Goal: Task Accomplishment & Management: Use online tool/utility

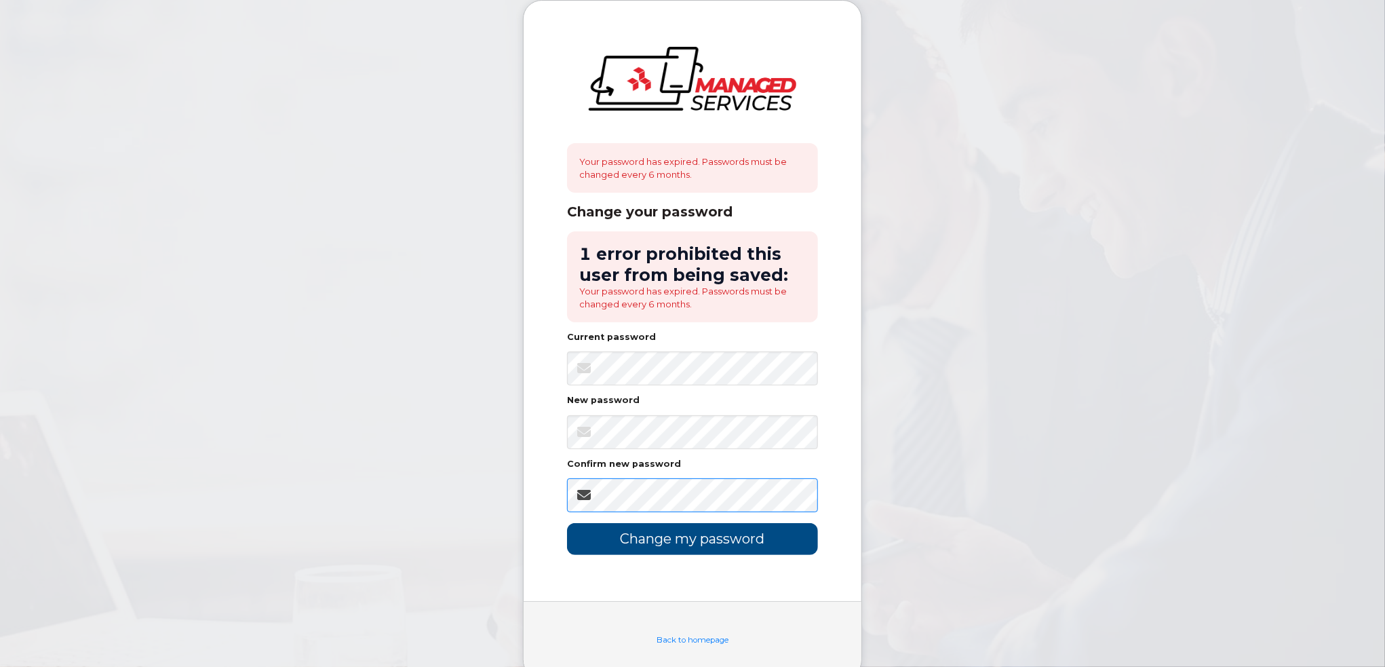
click at [567, 523] on input "Change my password" at bounding box center [692, 539] width 251 height 32
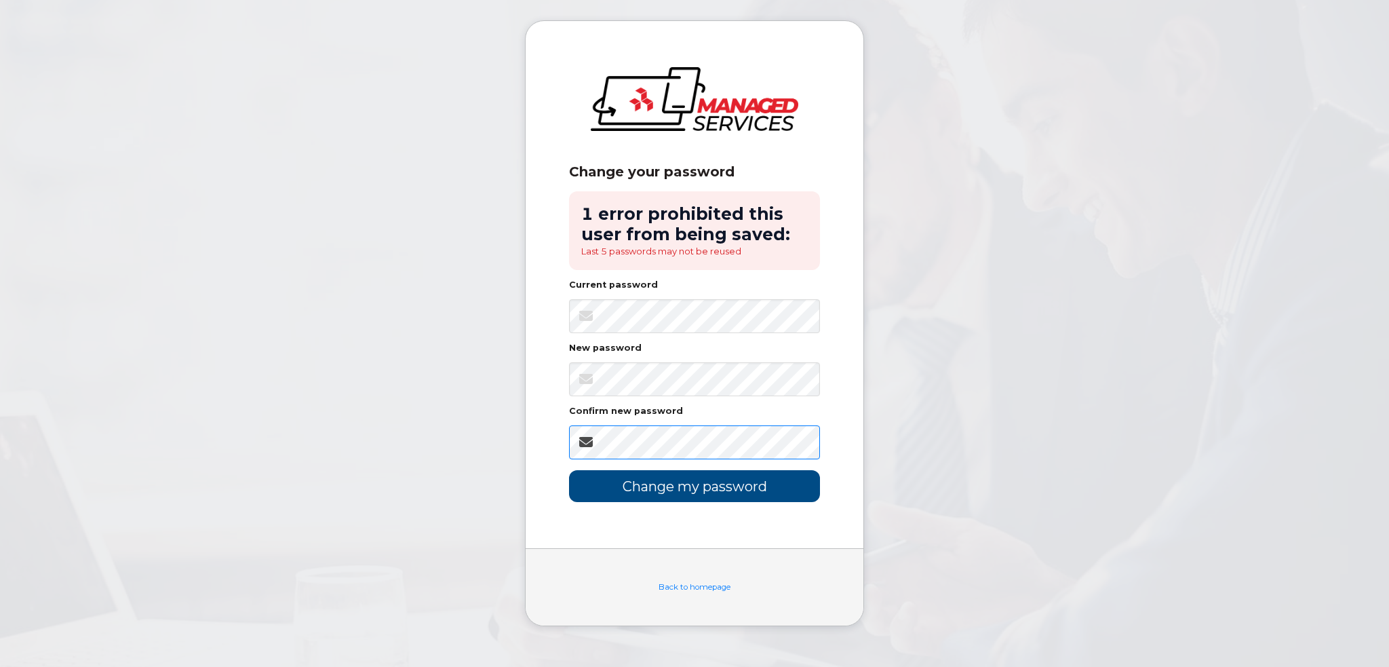
click at [569, 470] on input "Change my password" at bounding box center [694, 486] width 251 height 32
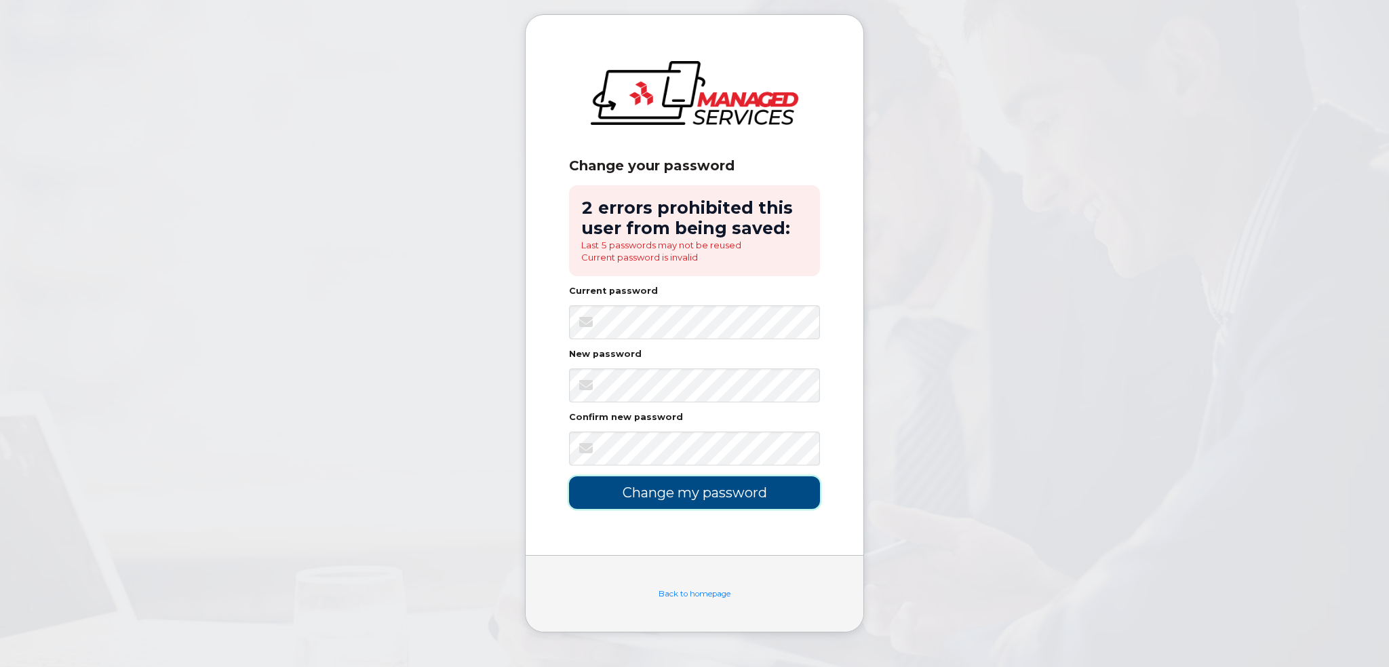
click at [772, 507] on input "Change my password" at bounding box center [694, 492] width 251 height 32
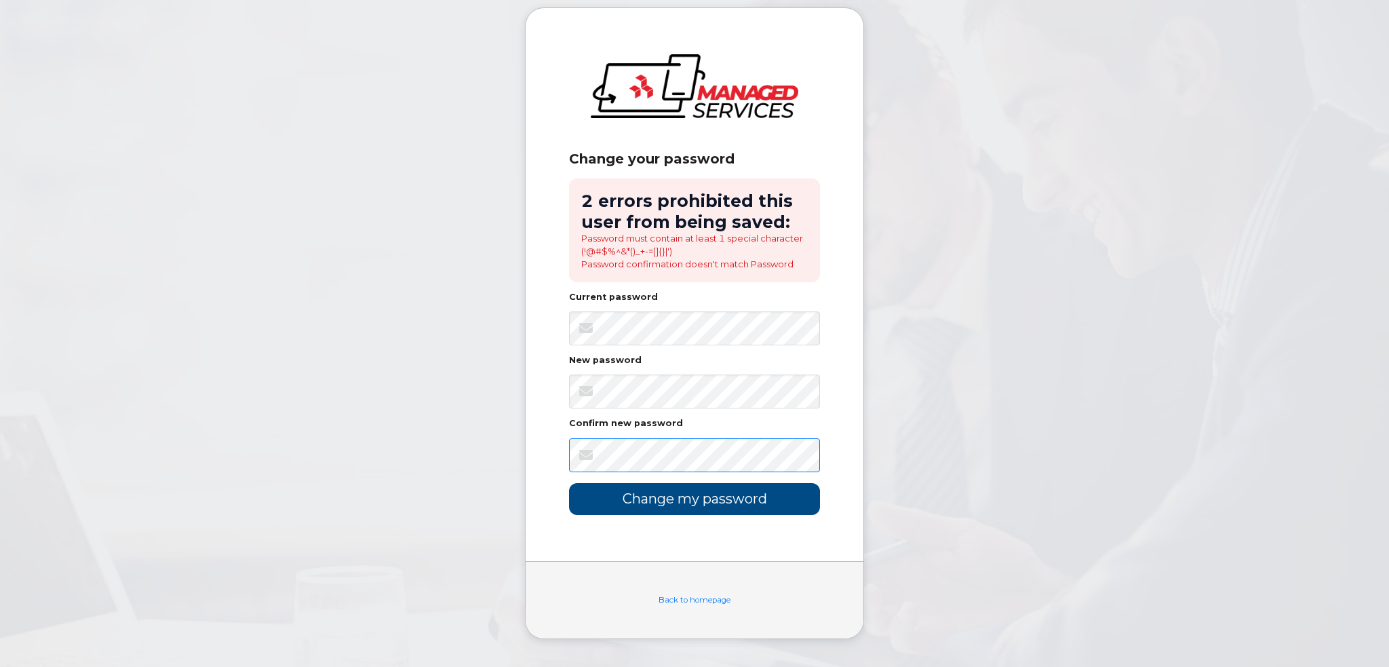
click at [569, 483] on input "Change my password" at bounding box center [694, 499] width 251 height 32
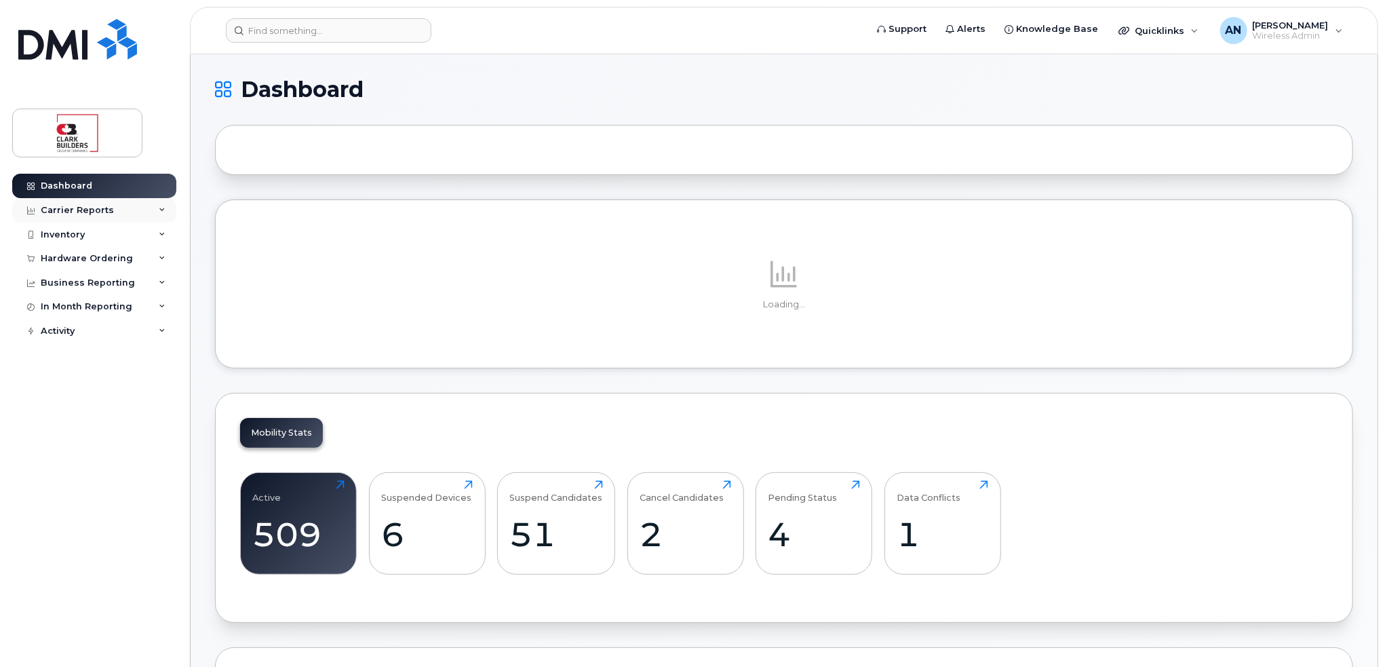
click at [157, 207] on div "Carrier Reports" at bounding box center [94, 210] width 164 height 24
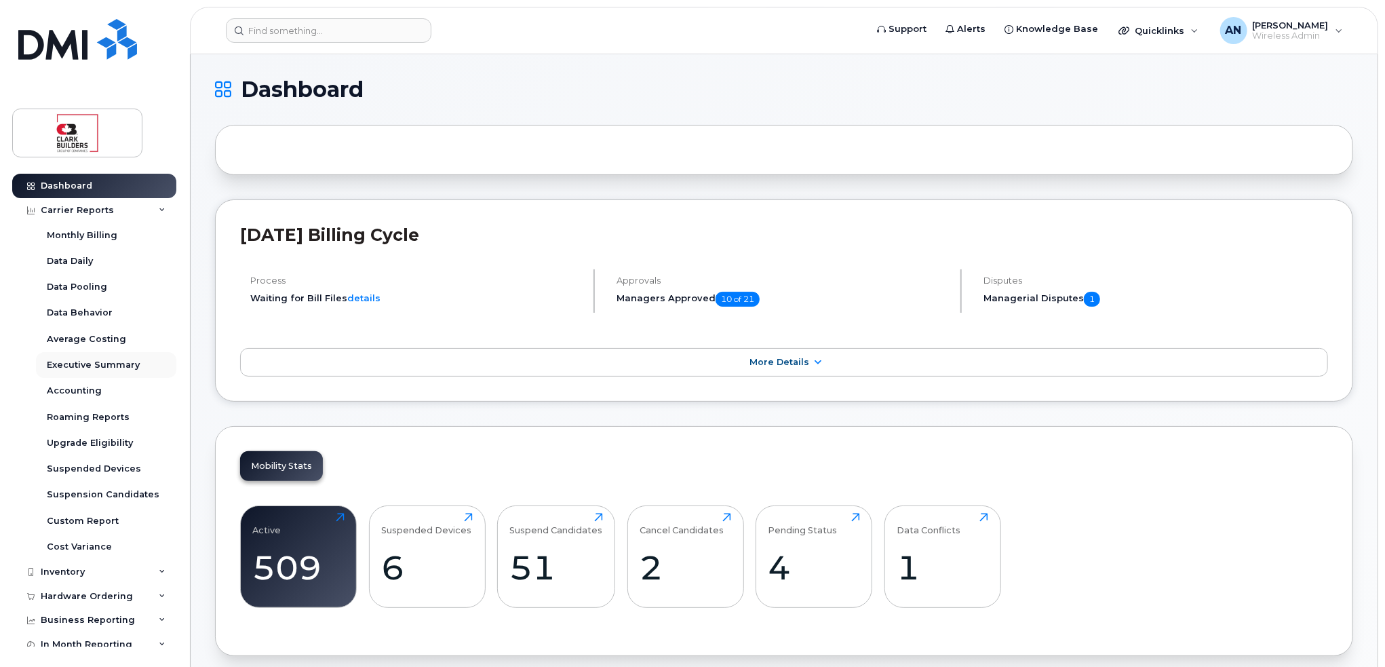
scroll to position [33, 0]
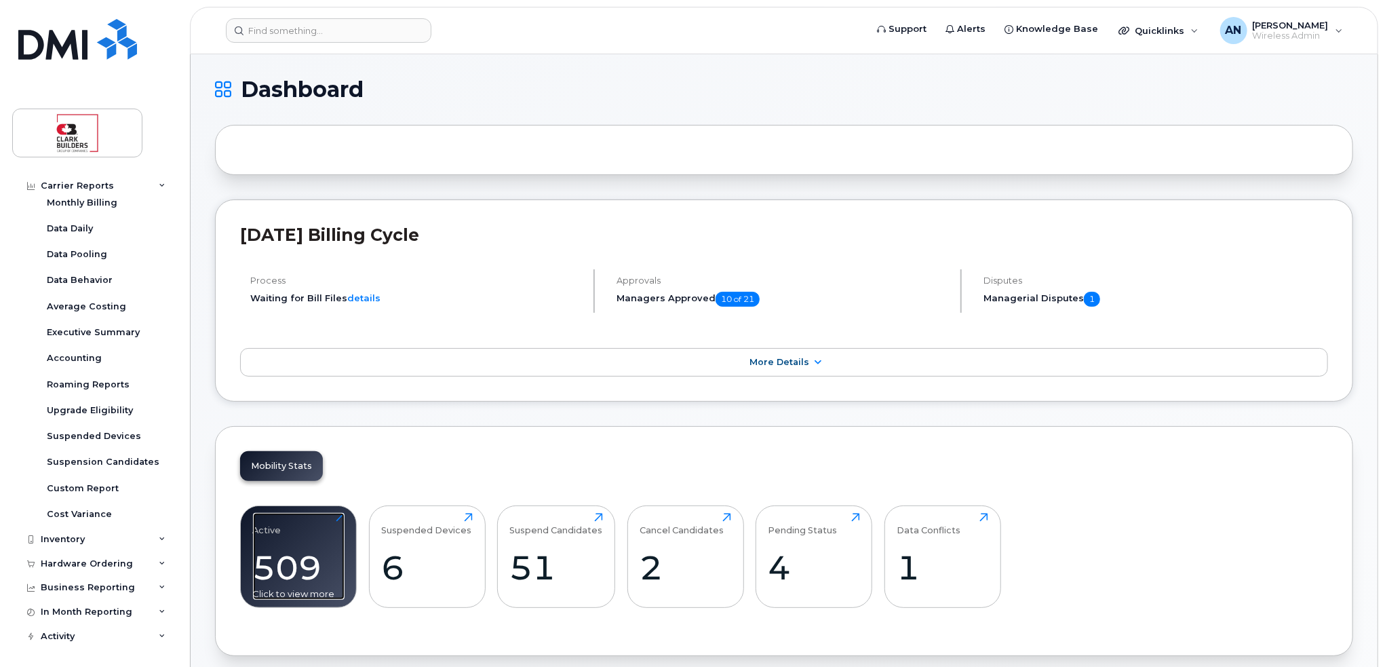
click at [334, 518] on div "Active 509 Click to view more" at bounding box center [299, 556] width 92 height 87
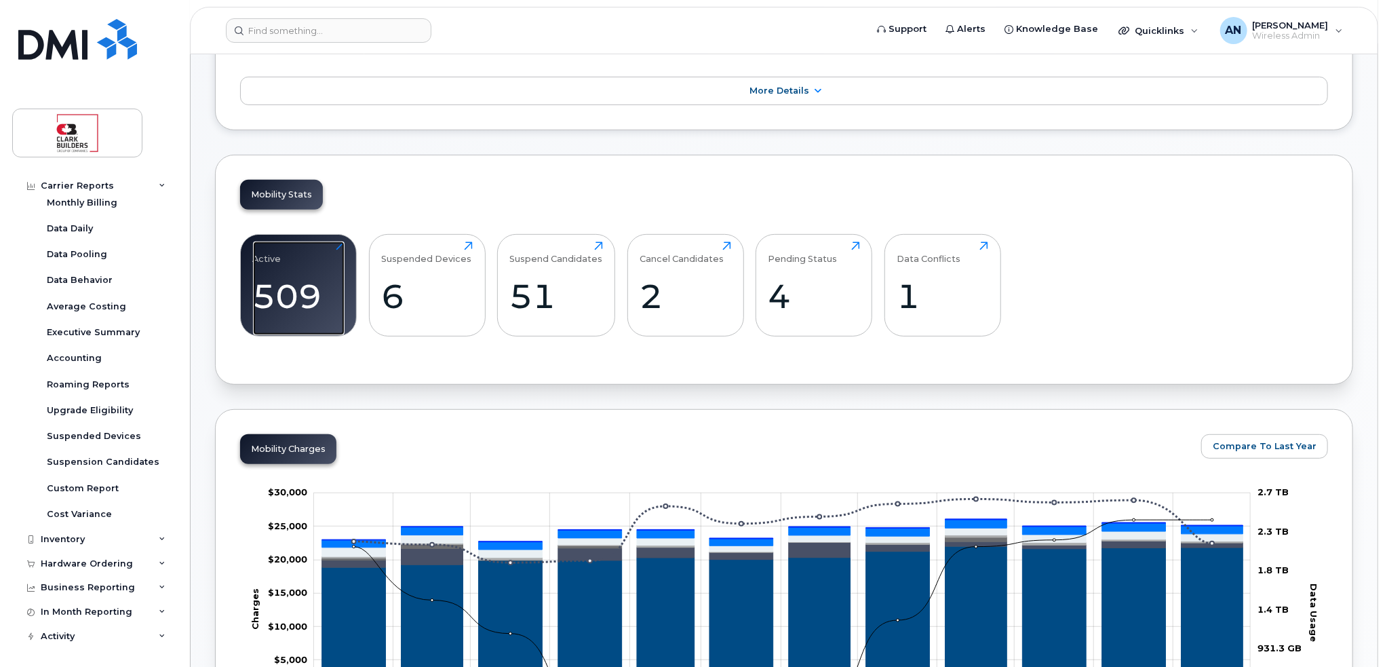
scroll to position [407, 0]
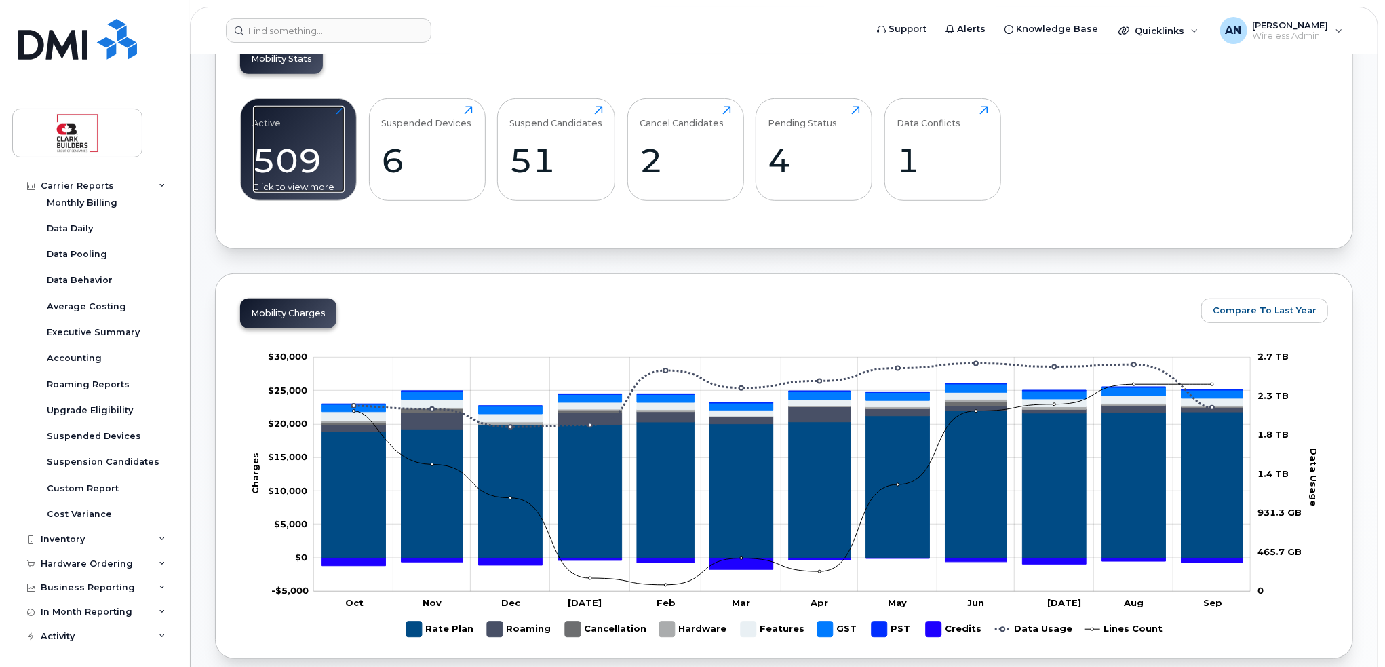
click at [297, 180] on div "Click to view more" at bounding box center [299, 186] width 92 height 13
click at [342, 104] on div "Active 509 Click to view more" at bounding box center [298, 149] width 117 height 102
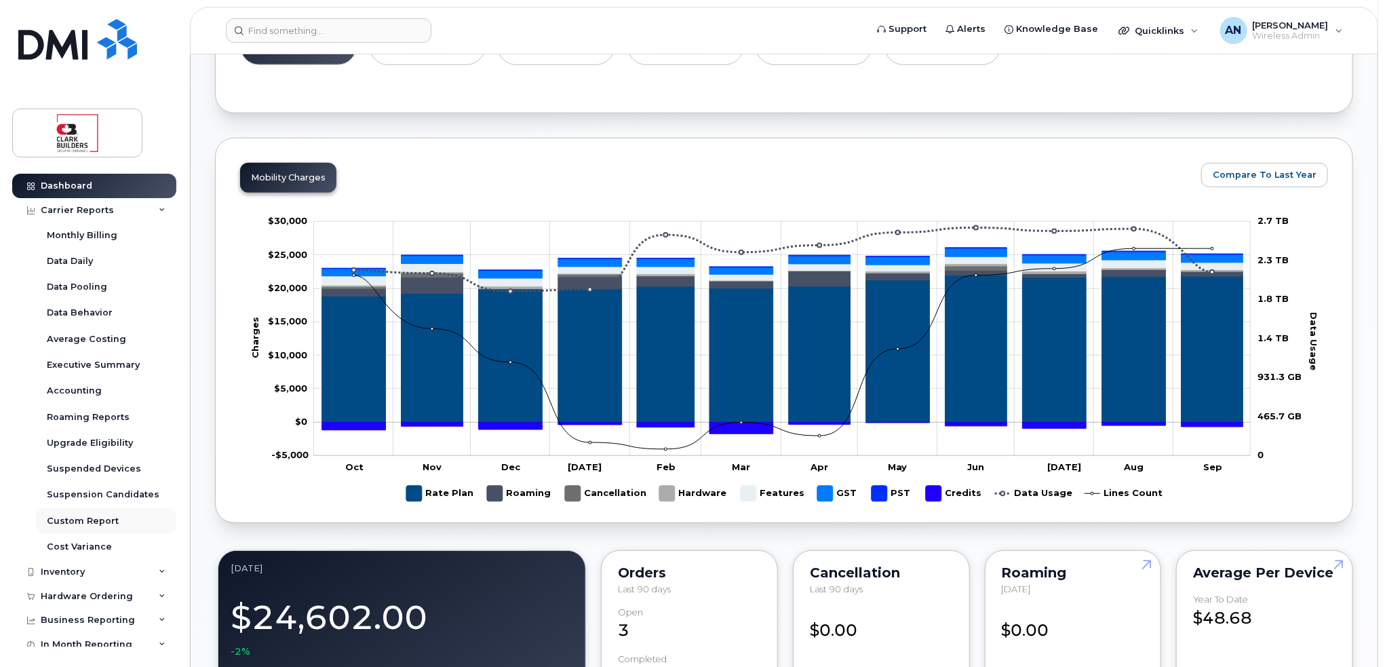
scroll to position [33, 0]
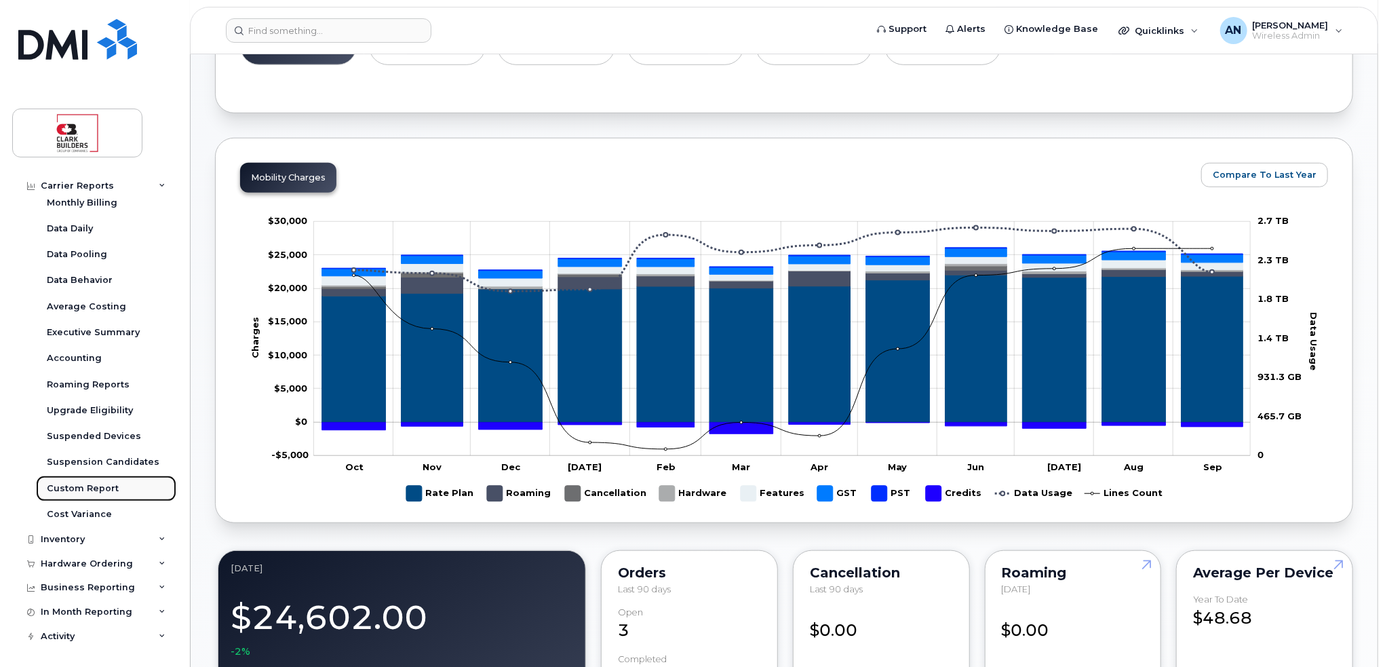
click at [111, 485] on div "Custom Report" at bounding box center [83, 488] width 72 height 12
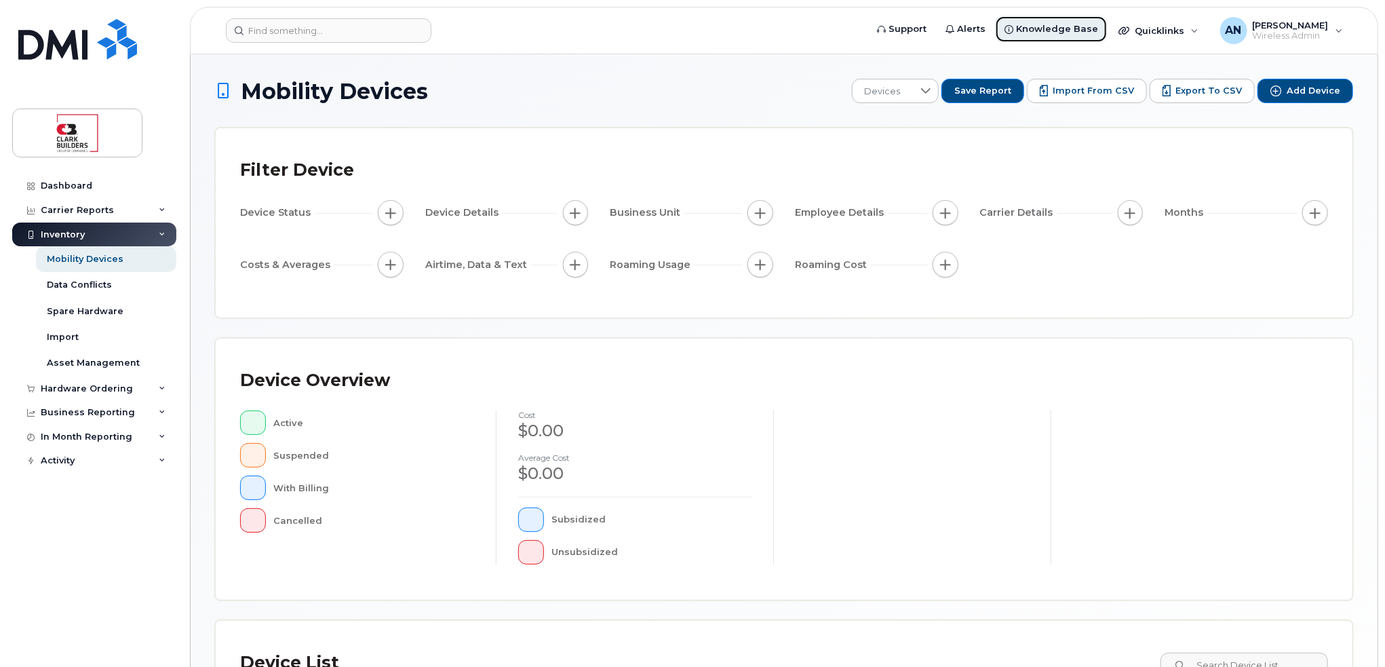
click at [1079, 33] on span "Knowledge Base" at bounding box center [1057, 29] width 82 height 14
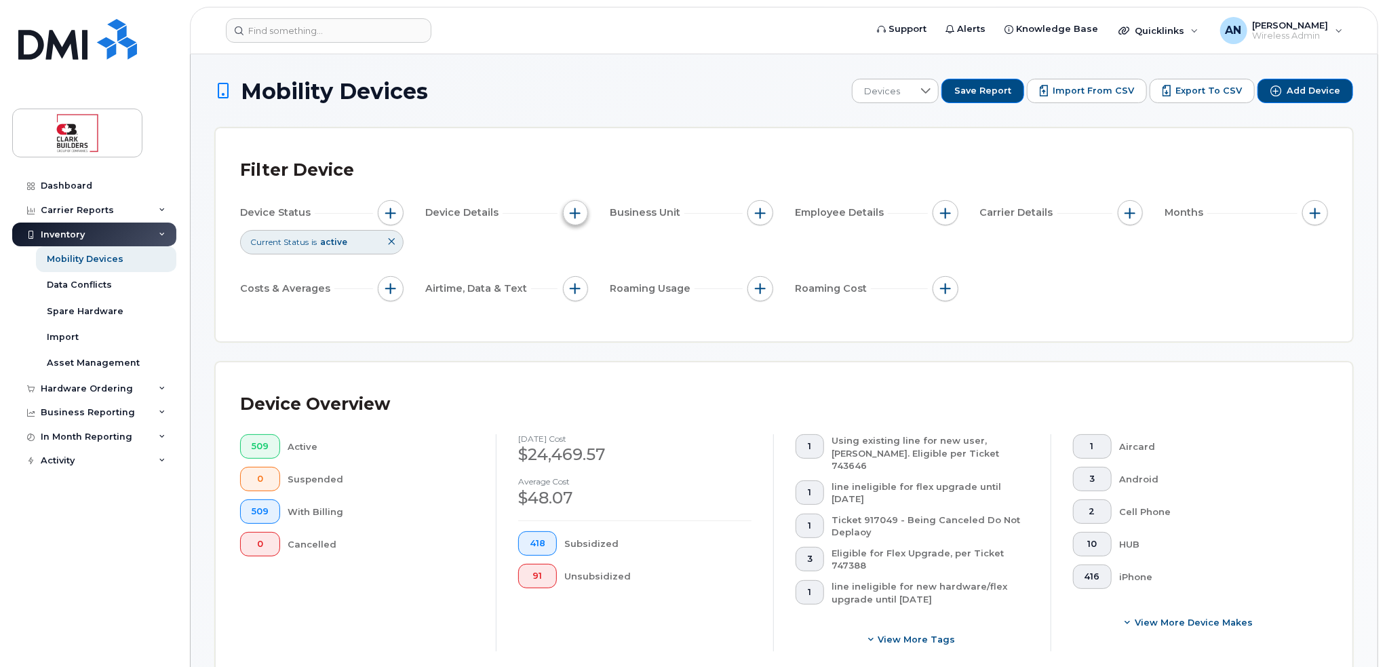
click at [567, 221] on button "button" at bounding box center [576, 213] width 26 height 26
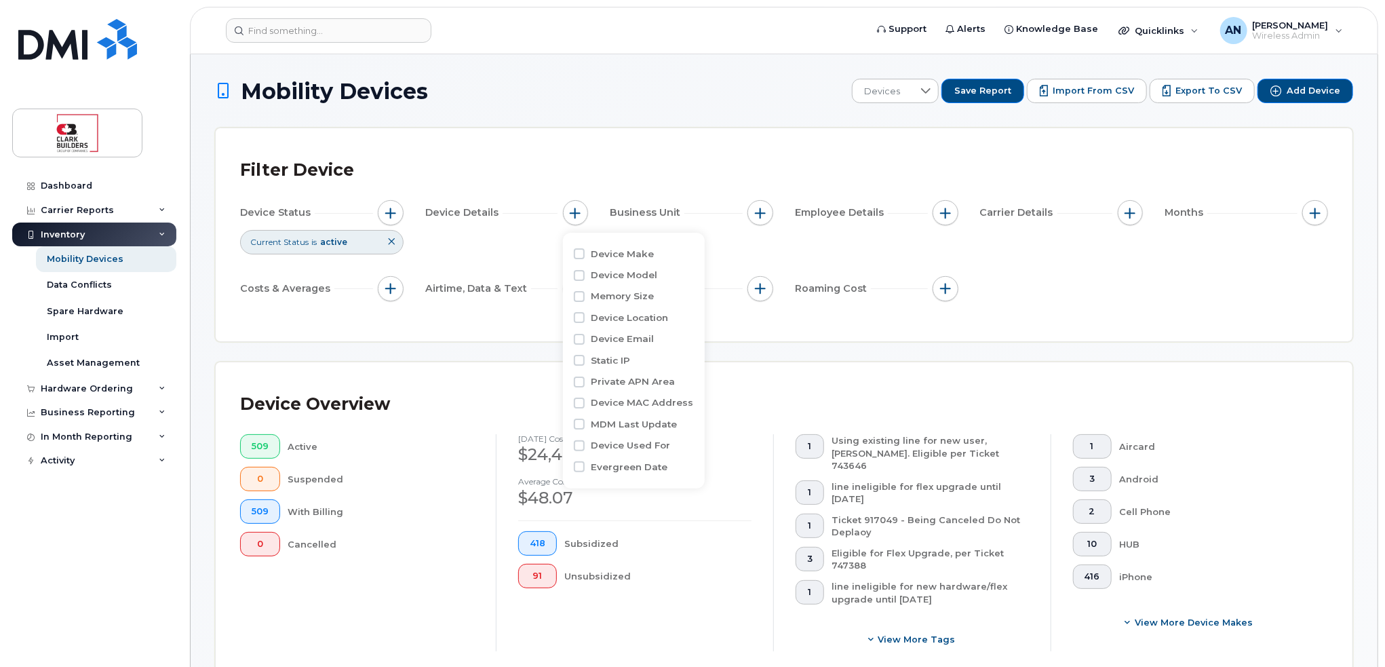
click at [554, 166] on div "Filter Device" at bounding box center [784, 170] width 1088 height 35
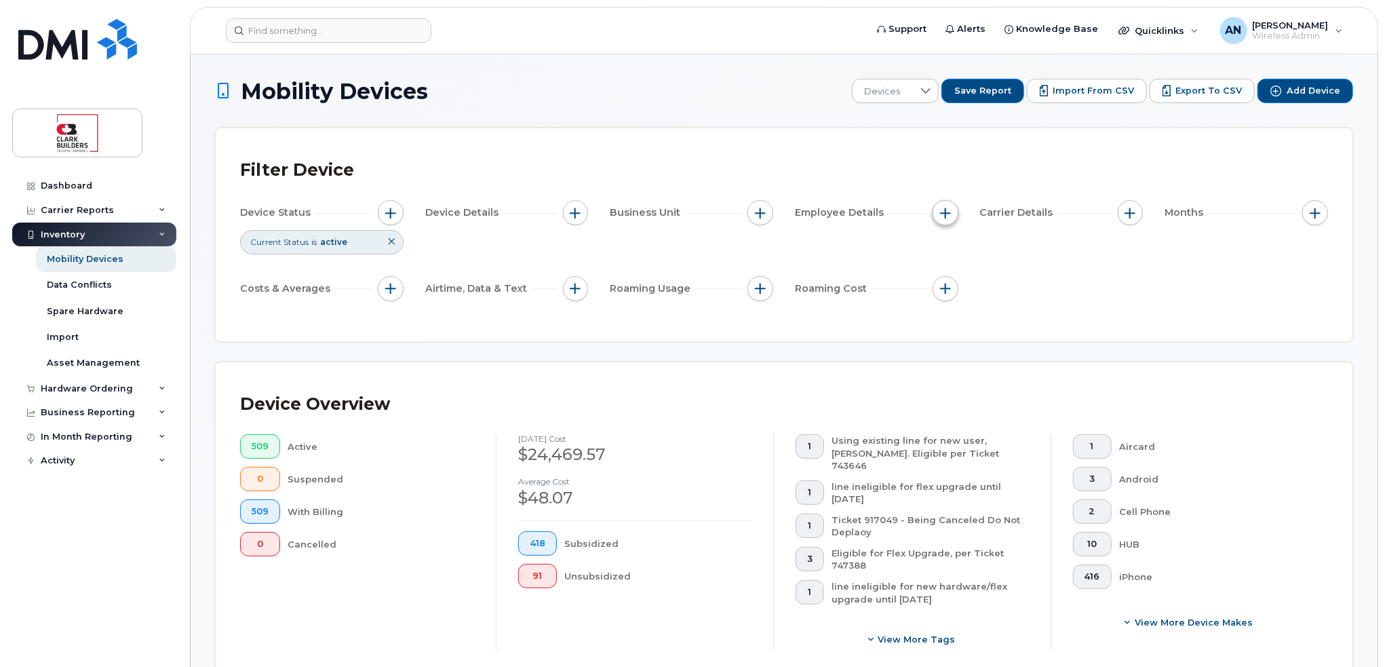
click at [944, 210] on span "button" at bounding box center [945, 212] width 11 height 11
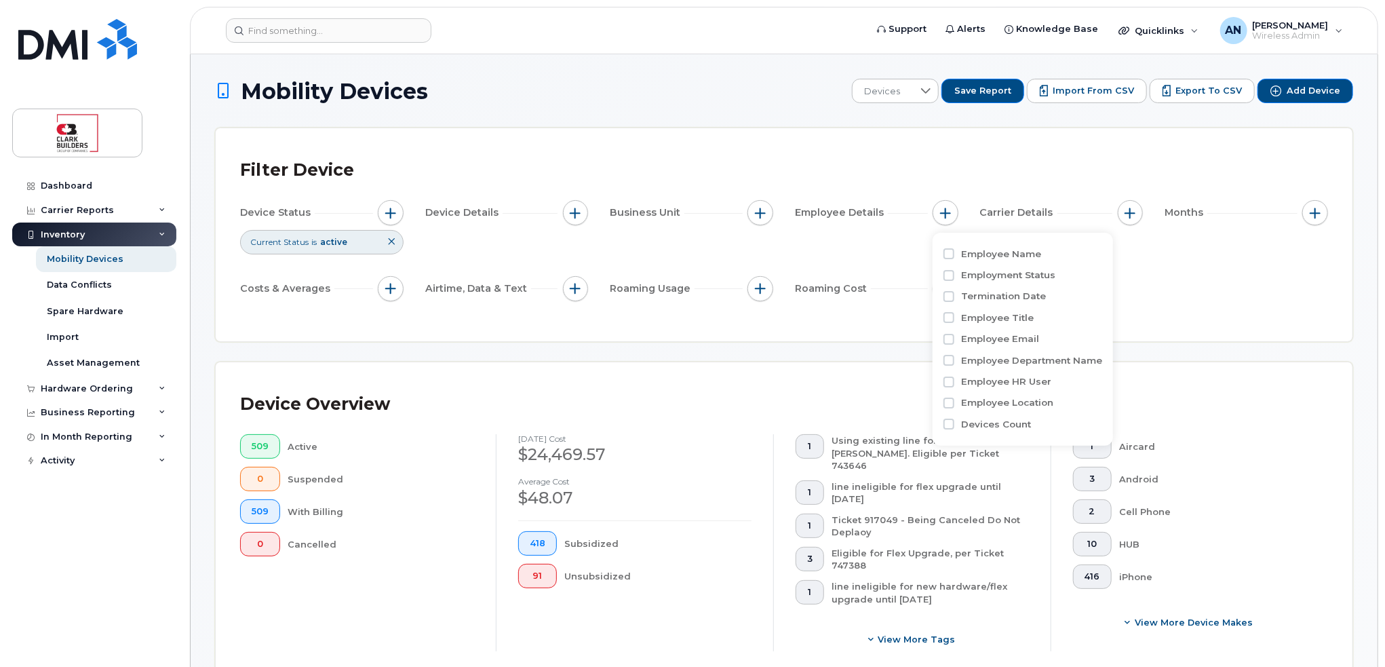
click at [1055, 222] on div "Carrier Details" at bounding box center [1061, 213] width 163 height 26
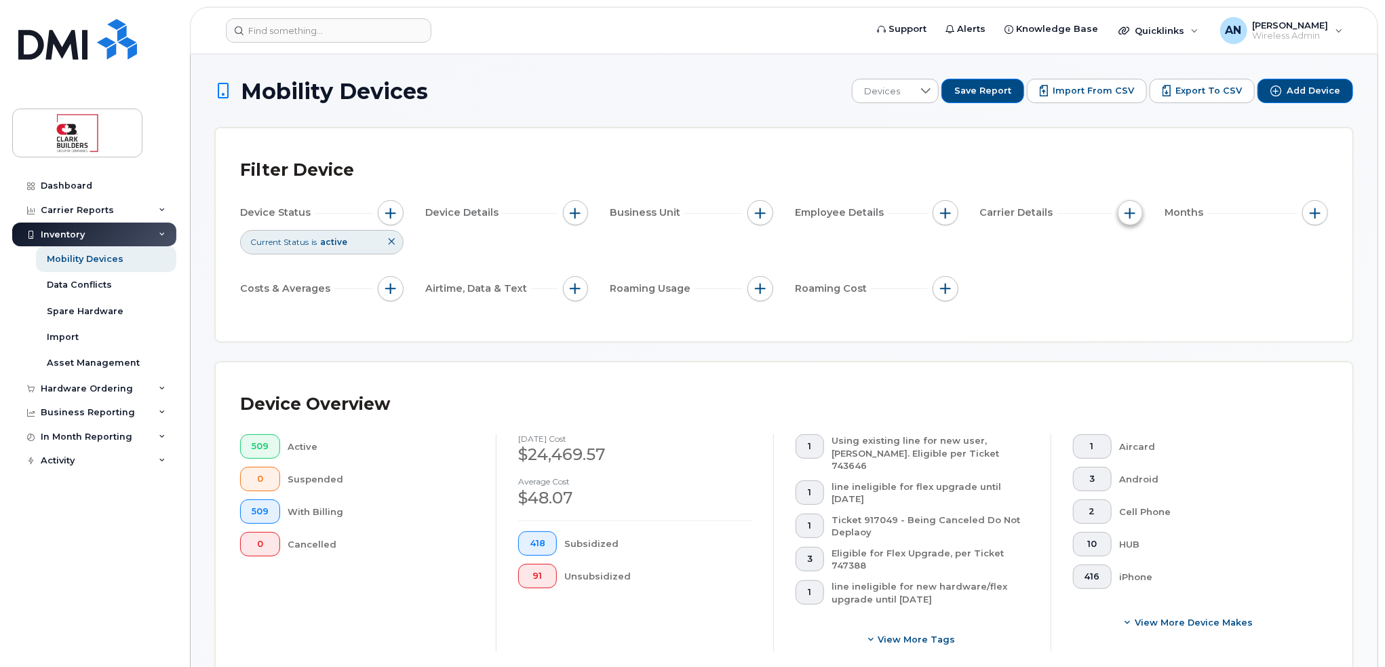
click at [1140, 209] on button "button" at bounding box center [1130, 213] width 26 height 26
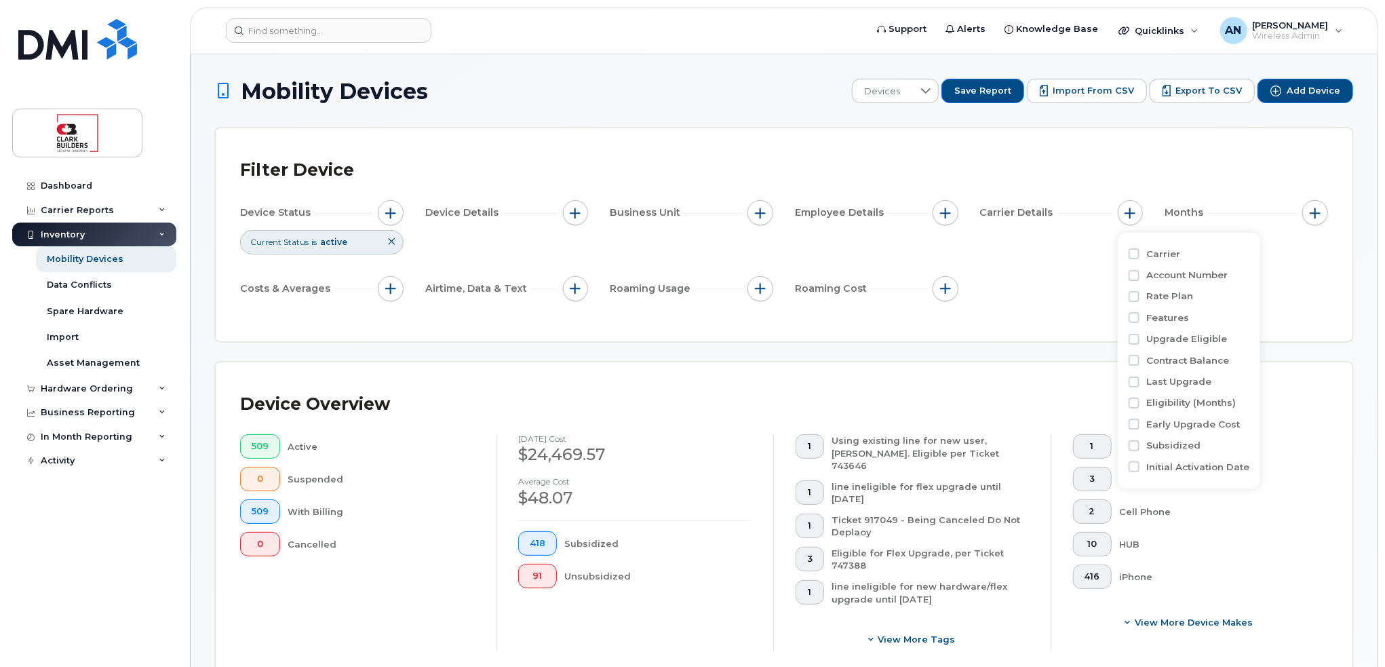
click at [1308, 226] on div "Months" at bounding box center [1245, 215] width 163 height 31
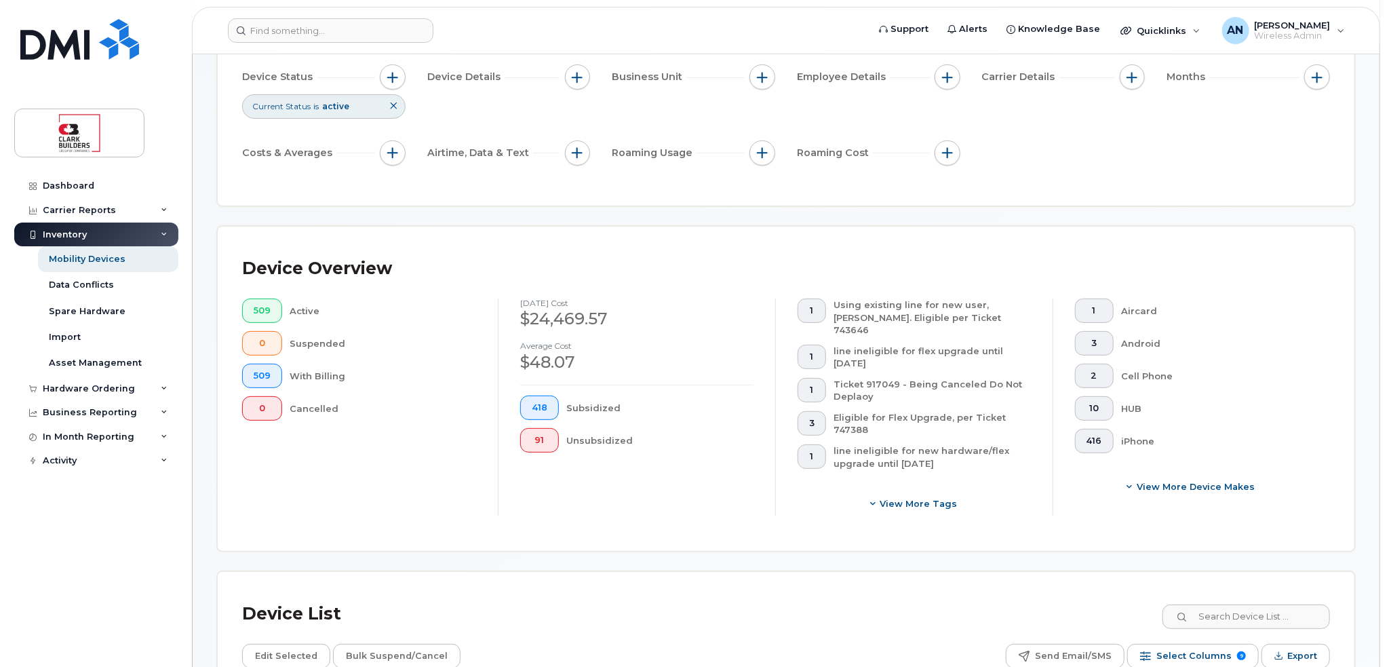
scroll to position [475, 0]
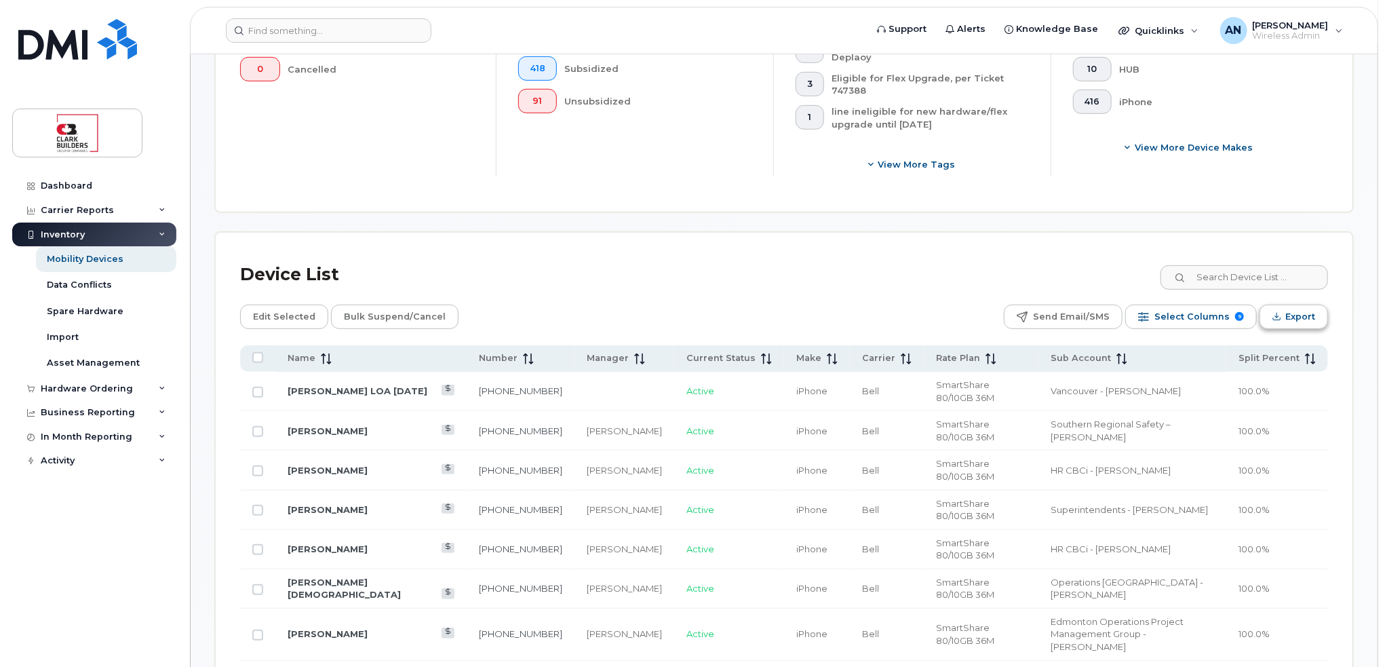
click at [1280, 312] on icon "Export" at bounding box center [1276, 316] width 9 height 9
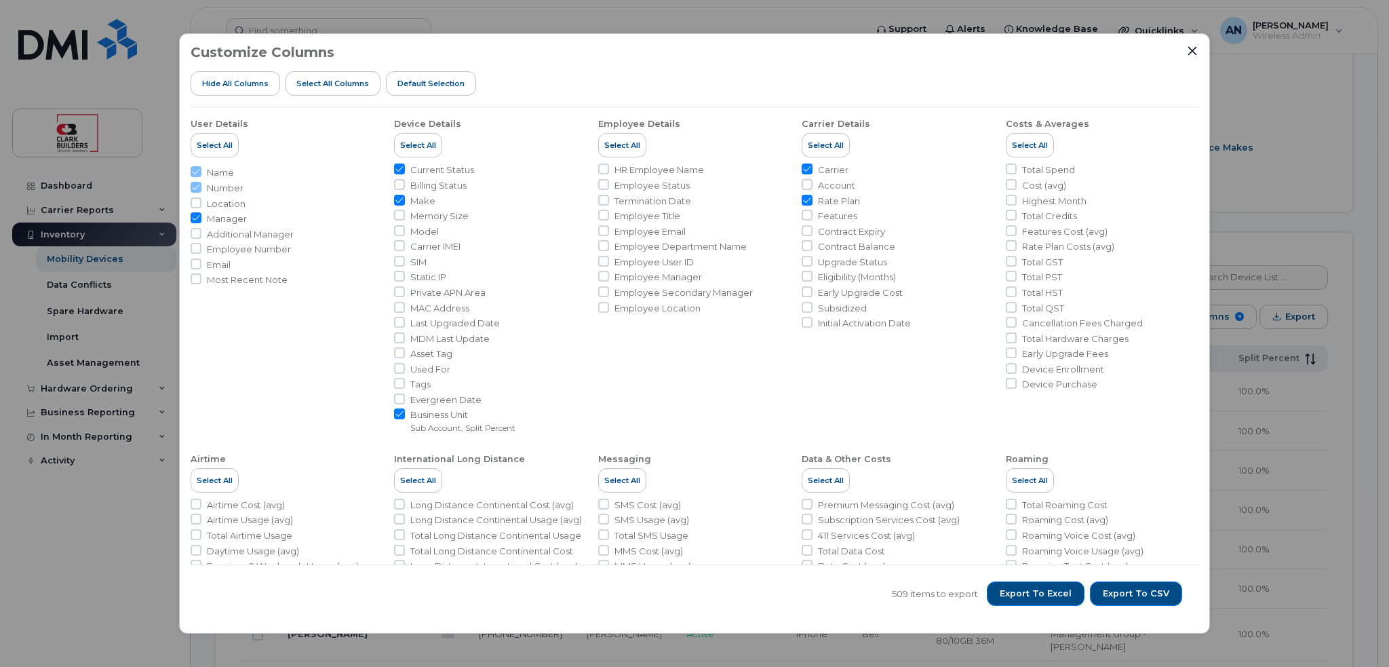
click at [410, 200] on span "Make" at bounding box center [422, 201] width 25 height 13
click at [405, 200] on input "Make" at bounding box center [399, 200] width 11 height 11
checkbox input "false"
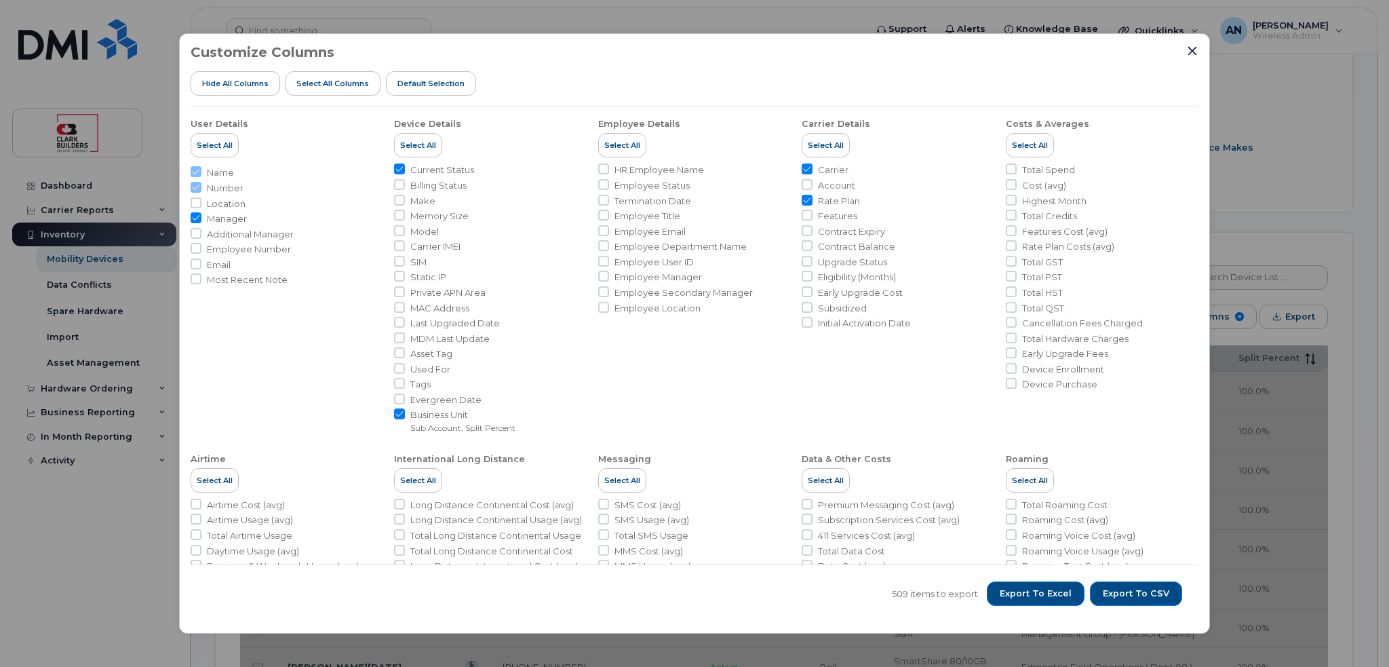
click at [448, 411] on span "Business Unit" at bounding box center [462, 414] width 105 height 13
click at [405, 411] on input "Business Unit Sub Account, Split Percent" at bounding box center [399, 413] width 11 height 11
checkbox input "false"
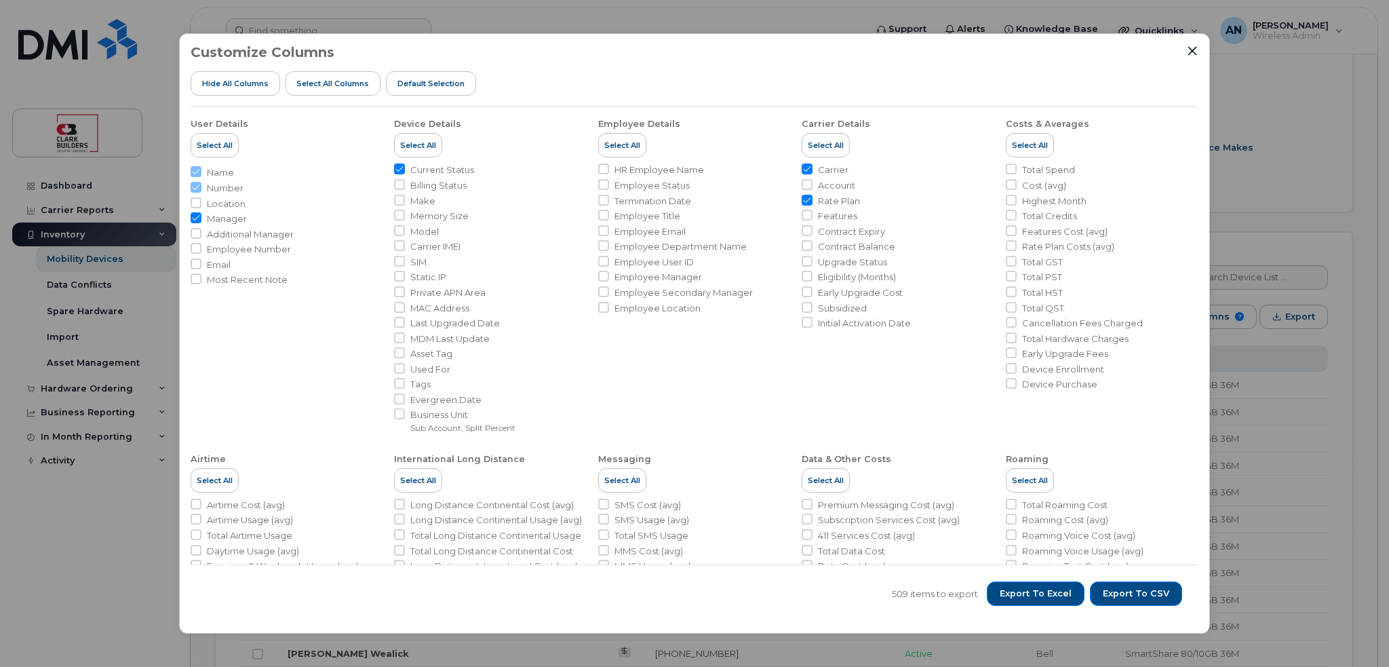
click at [814, 200] on li "Rate Plan" at bounding box center [897, 201] width 193 height 13
click at [808, 168] on input "Carrier" at bounding box center [806, 168] width 11 height 11
checkbox input "false"
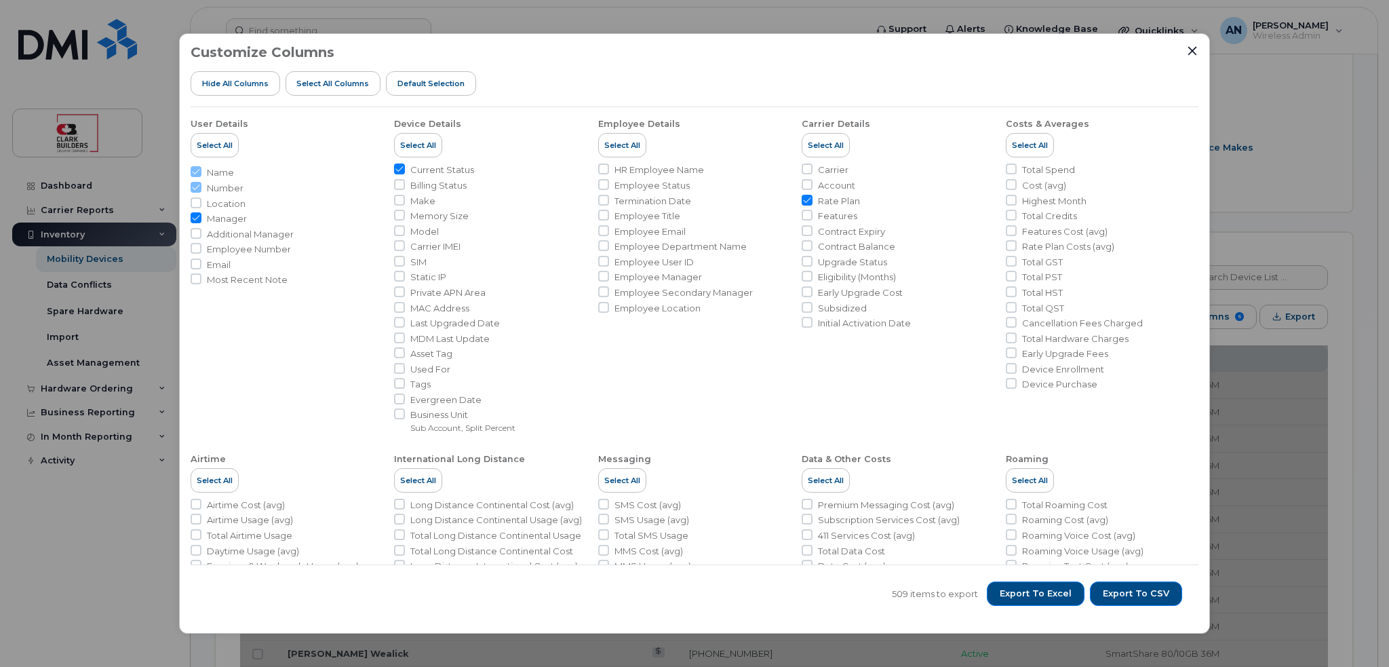
click at [803, 201] on input "Rate Plan" at bounding box center [806, 200] width 11 height 11
checkbox input "false"
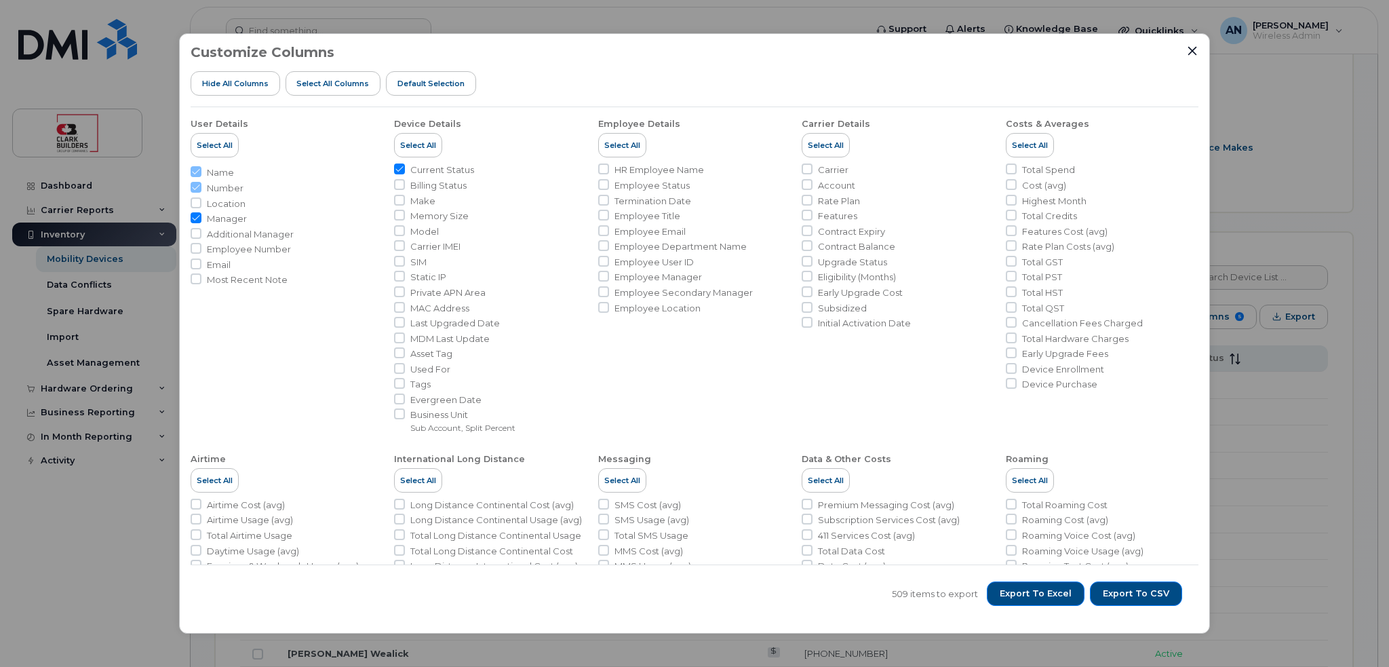
click at [196, 222] on input "Manager" at bounding box center [196, 217] width 11 height 11
checkbox input "false"
click at [1016, 591] on span "Export to Excel" at bounding box center [1035, 593] width 72 height 12
click at [1186, 58] on div "Customize Columns Hide All Columns Select all Columns Default Selection" at bounding box center [695, 76] width 1008 height 62
click at [1191, 52] on icon "Close" at bounding box center [1192, 51] width 9 height 9
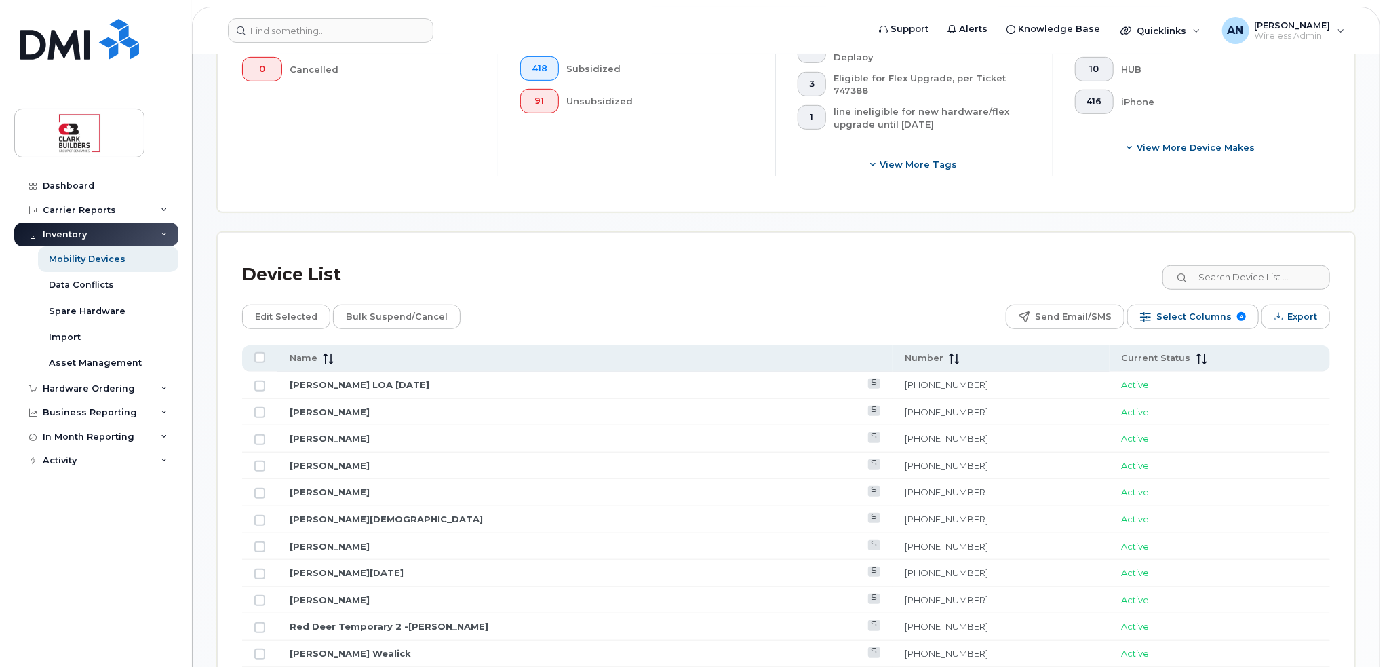
scroll to position [542, 0]
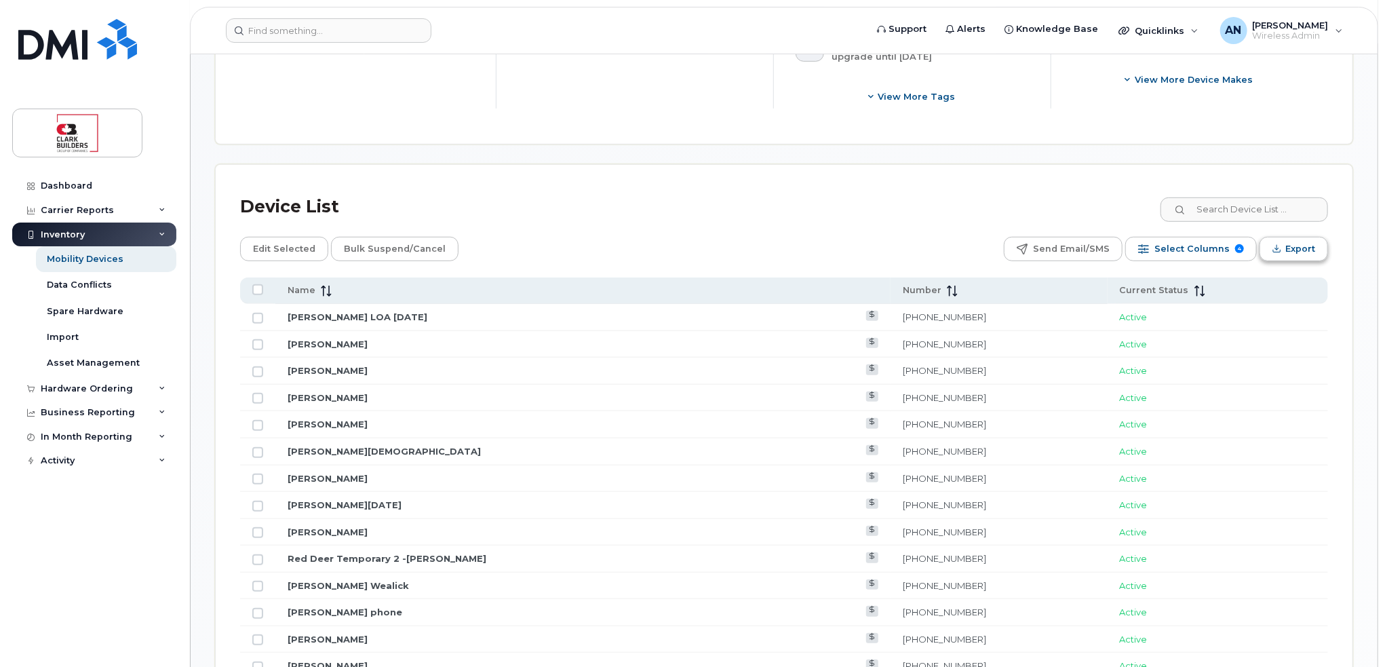
click at [1311, 239] on span "Export" at bounding box center [1300, 249] width 30 height 20
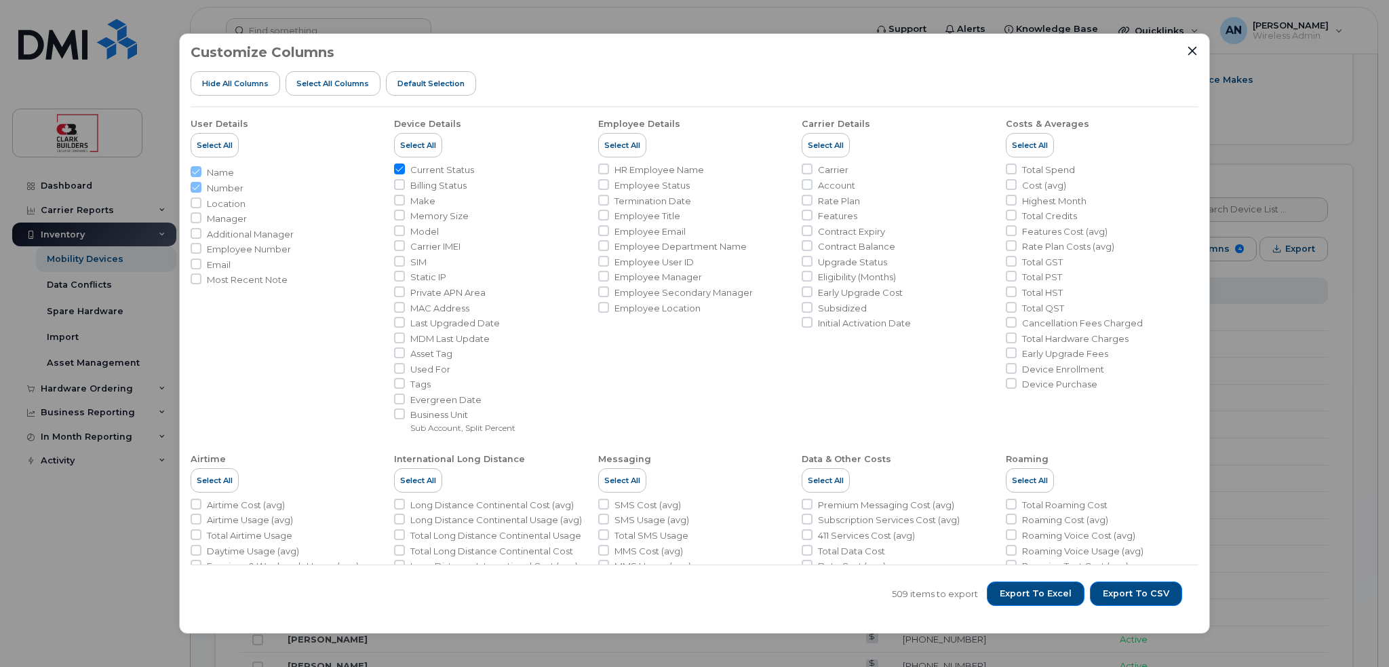
click at [398, 167] on input "Current Status" at bounding box center [399, 168] width 11 height 11
checkbox input "false"
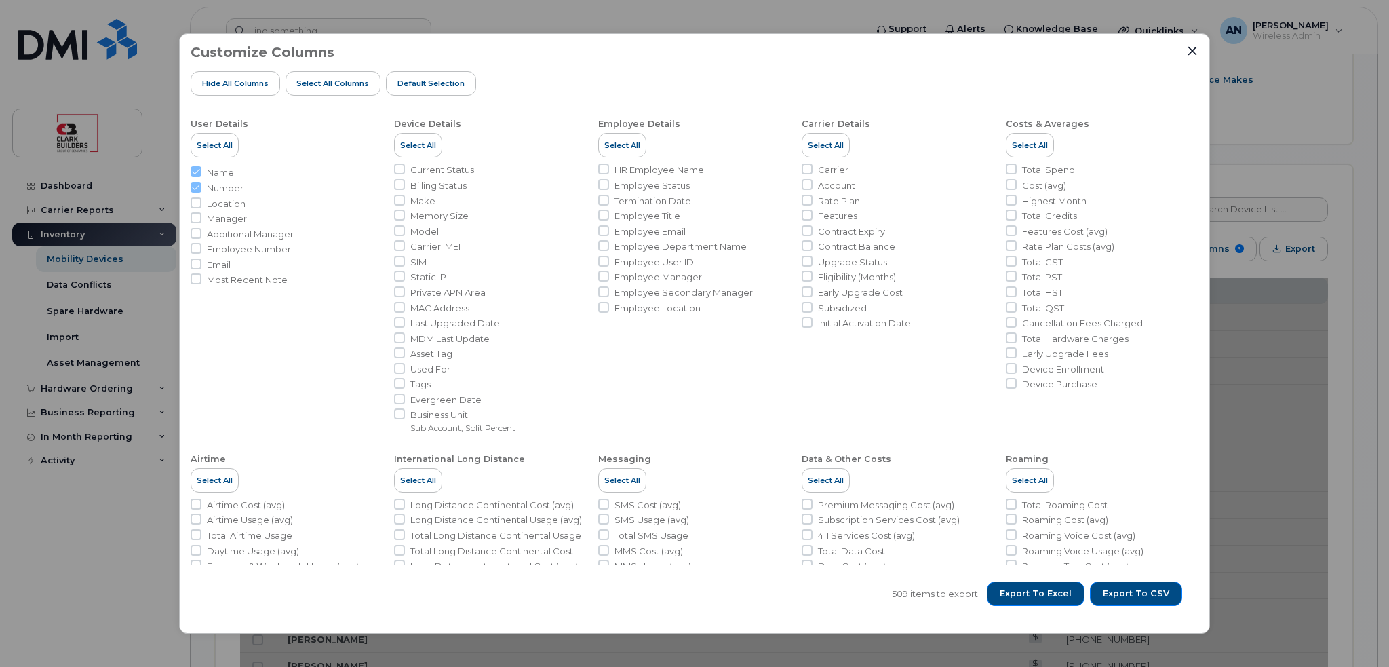
click at [195, 186] on li "Number" at bounding box center [287, 188] width 193 height 13
click at [192, 172] on li "Name" at bounding box center [287, 172] width 193 height 13
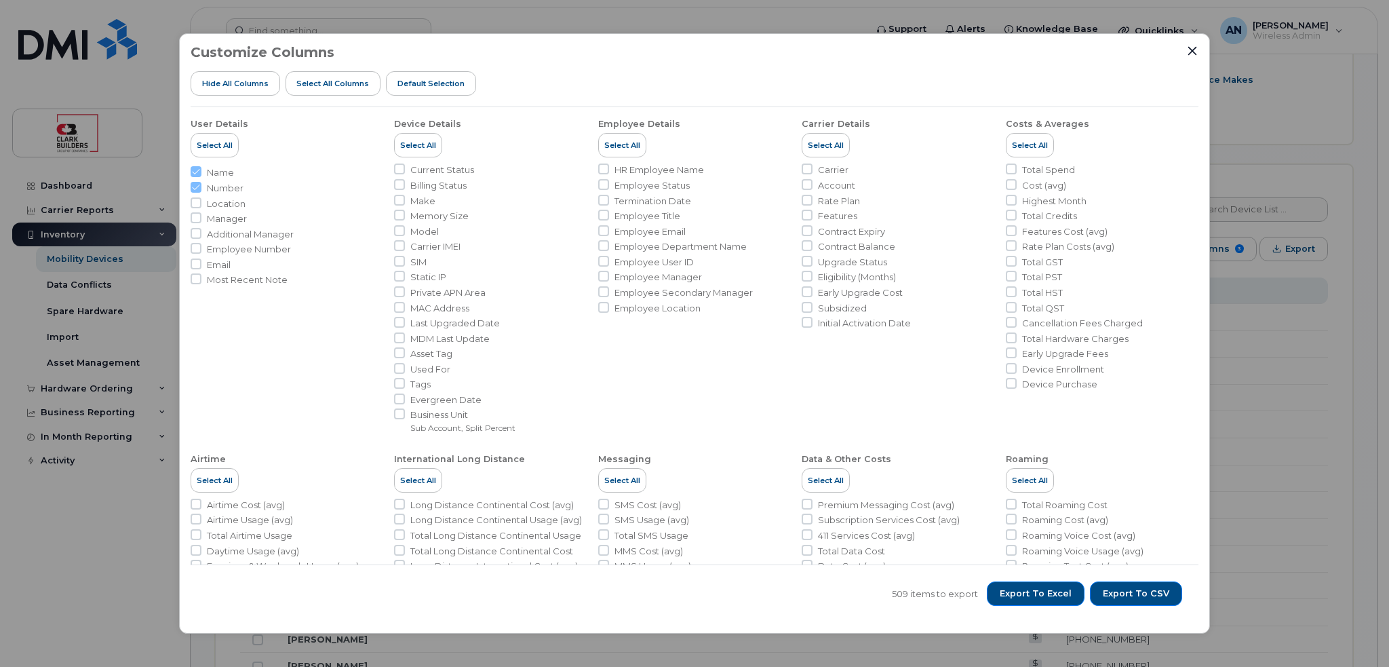
click at [195, 186] on li "Number" at bounding box center [287, 188] width 193 height 13
click at [195, 176] on li "Name" at bounding box center [287, 172] width 193 height 13
click at [443, 501] on span "Long Distance Continental Cost (avg)" at bounding box center [491, 504] width 163 height 13
click at [405, 501] on input "Long Distance Continental Cost (avg)" at bounding box center [399, 503] width 11 height 11
checkbox input "true"
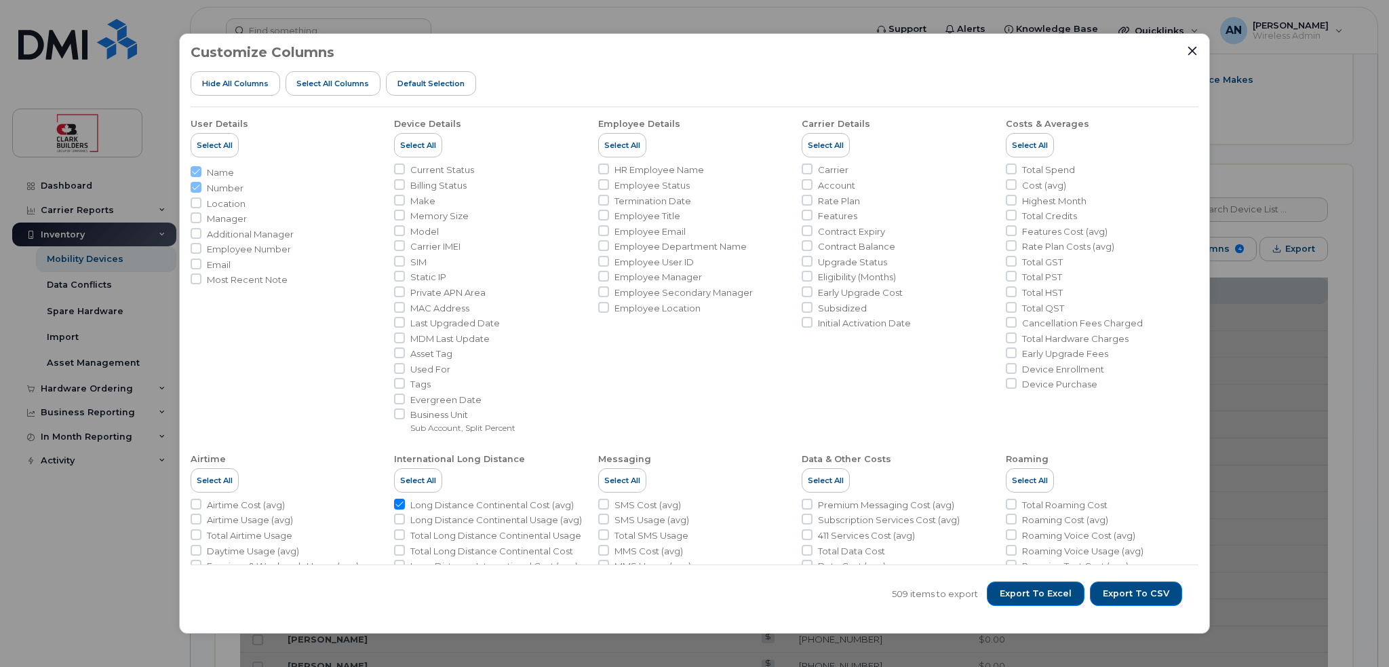
click at [454, 535] on span "Total Long Distance Continental Usage" at bounding box center [495, 535] width 171 height 13
click at [405, 535] on input "Total Long Distance Continental Usage" at bounding box center [399, 534] width 11 height 11
checkbox input "true"
click at [1196, 45] on div at bounding box center [1192, 51] width 12 height 12
click at [1195, 51] on icon "Close" at bounding box center [1192, 50] width 11 height 11
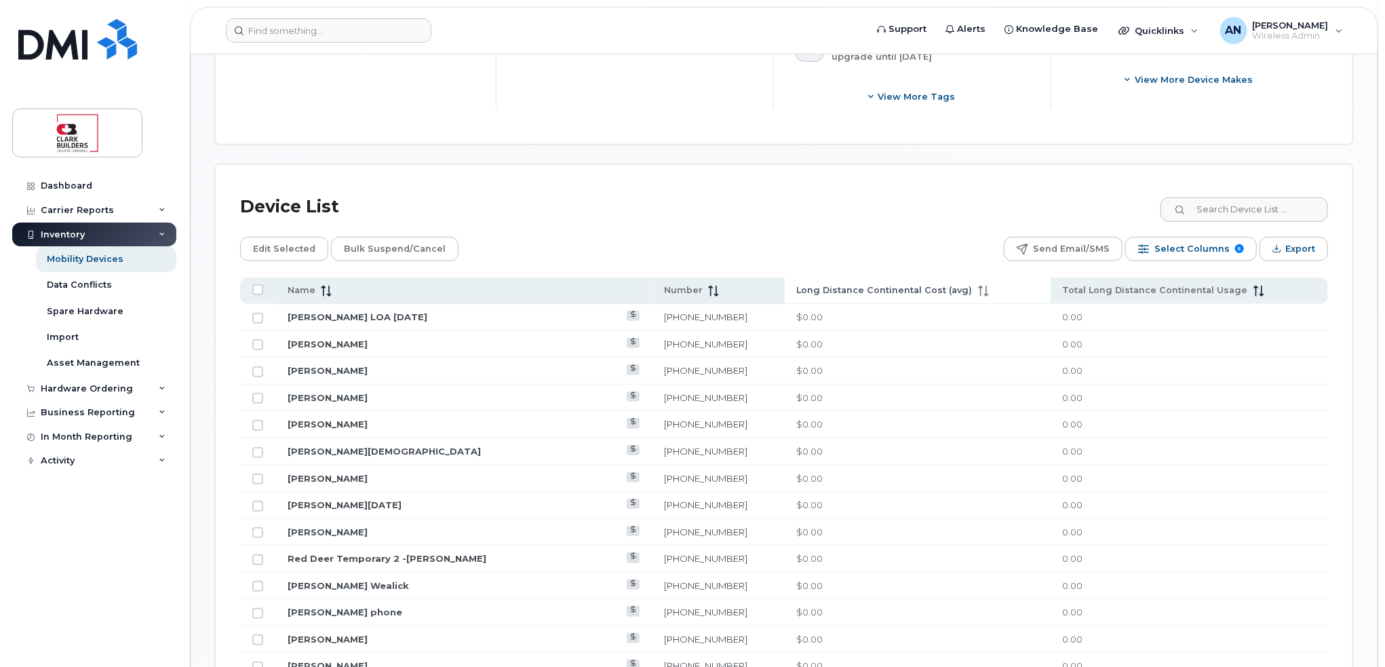
click at [930, 284] on span "Long Distance Continental Cost (avg)" at bounding box center [885, 290] width 176 height 12
click at [959, 282] on th "Long Distance Continental Cost (avg)" at bounding box center [917, 290] width 266 height 26
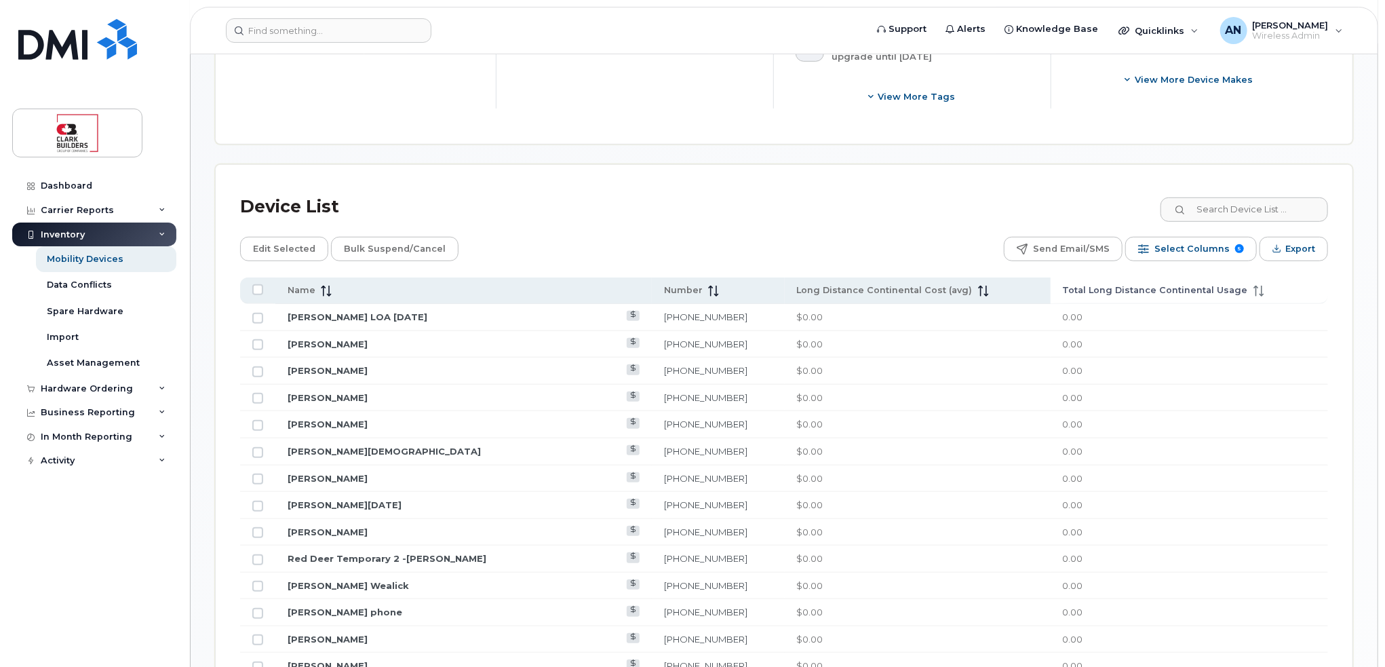
click at [1101, 277] on th "Total Long Distance Continental Usage" at bounding box center [1188, 290] width 277 height 26
click at [1100, 277] on th "Total Long Distance Continental Usage" at bounding box center [1188, 290] width 277 height 26
click at [1245, 237] on button "Select Columns 5" at bounding box center [1191, 249] width 132 height 24
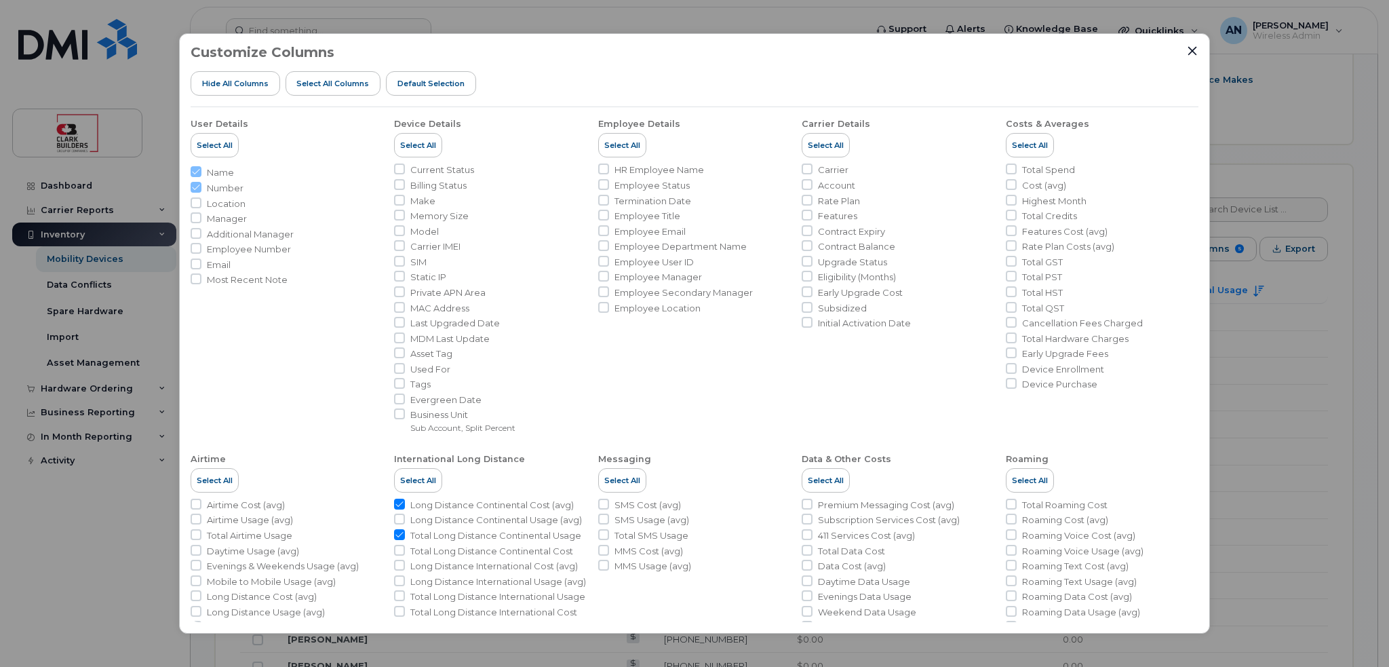
click at [473, 524] on span "Long Distance Continental Usage (avg)" at bounding box center [496, 519] width 172 height 13
click at [405, 524] on input "Long Distance Continental Usage (avg)" at bounding box center [399, 518] width 11 height 11
checkbox input "true"
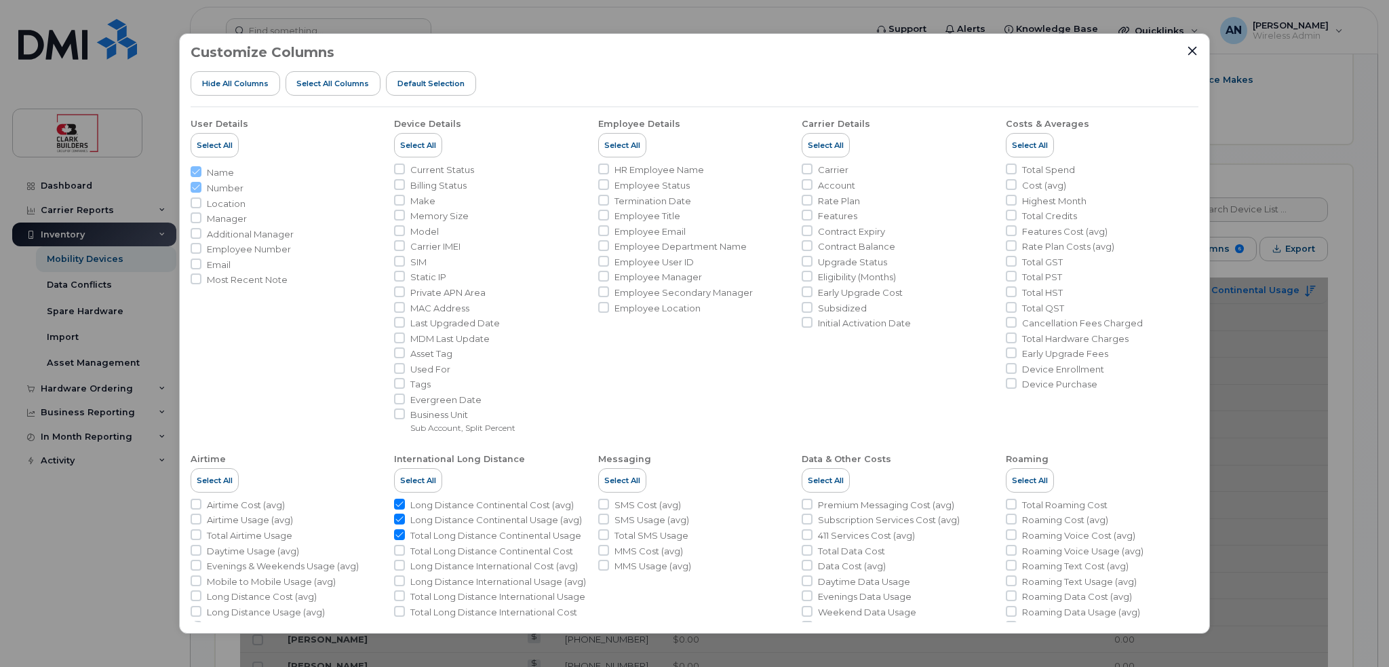
click at [475, 555] on span "Total Long Distance Continental Cost" at bounding box center [491, 550] width 163 height 13
click at [405, 555] on input "Total Long Distance Continental Cost" at bounding box center [399, 549] width 11 height 11
checkbox input "true"
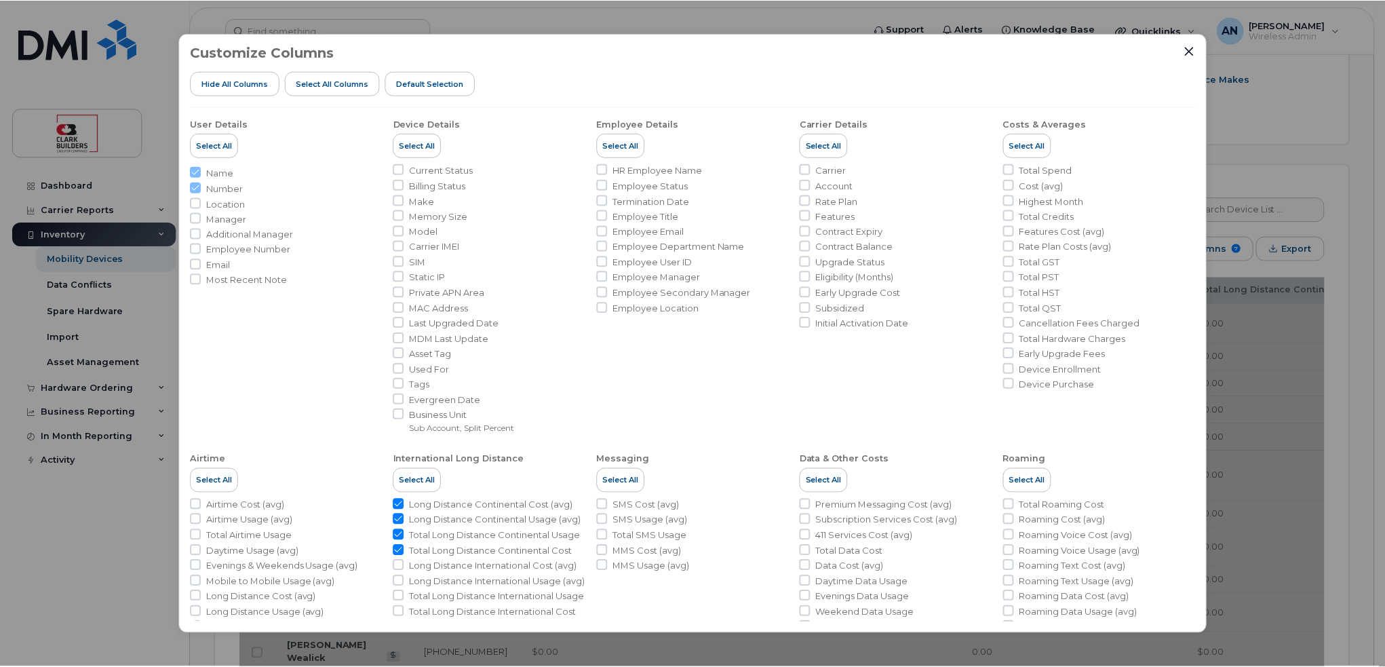
scroll to position [104, 0]
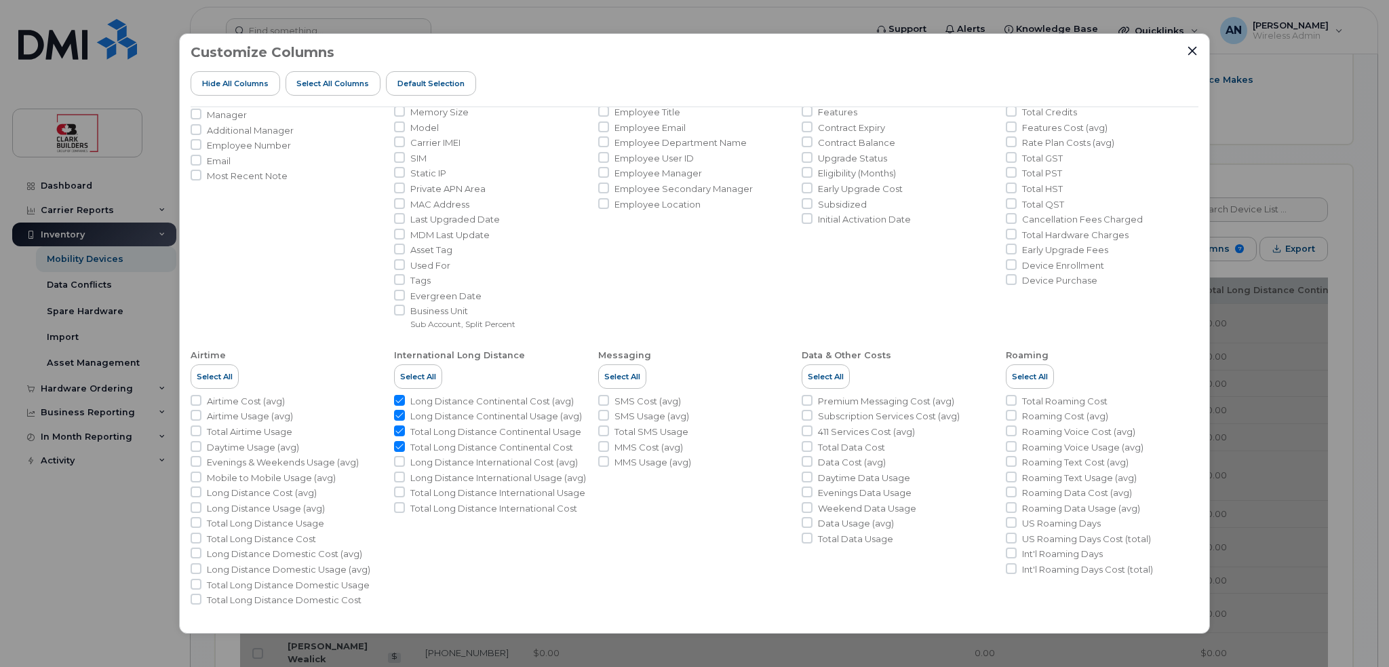
click at [477, 462] on span "Long Distance International Cost (avg)" at bounding box center [493, 462] width 167 height 13
click at [405, 462] on input "Long Distance International Cost (avg)" at bounding box center [399, 461] width 11 height 11
checkbox input "true"
click at [481, 484] on span "Long Distance International Usage (avg)" at bounding box center [498, 477] width 176 height 13
click at [405, 482] on input "Long Distance International Usage (avg)" at bounding box center [399, 476] width 11 height 11
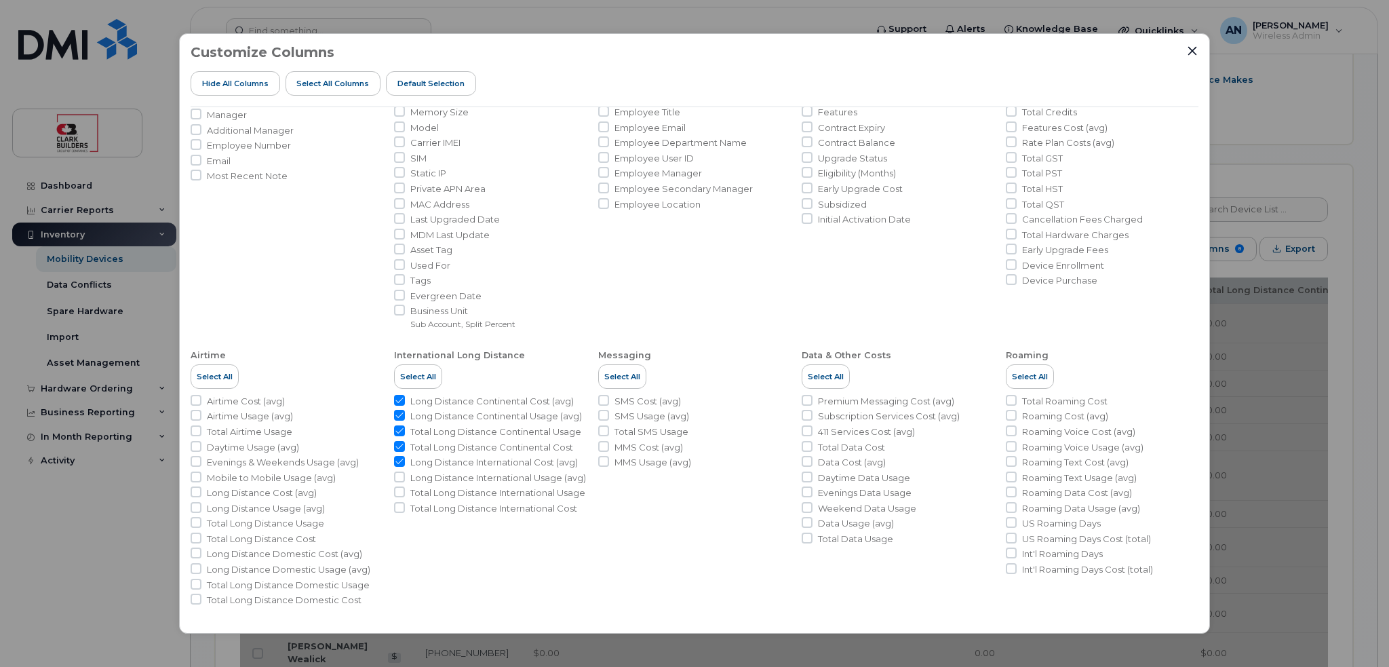
checkbox input "true"
click at [482, 499] on span "Total Long Distance International Usage" at bounding box center [497, 492] width 175 height 13
click at [405, 497] on input "Total Long Distance International Usage" at bounding box center [399, 491] width 11 height 11
checkbox input "true"
click at [496, 544] on li "International Long Distance Select All Long Distance Continental Cost (avg) Lon…" at bounding box center [490, 472] width 193 height 268
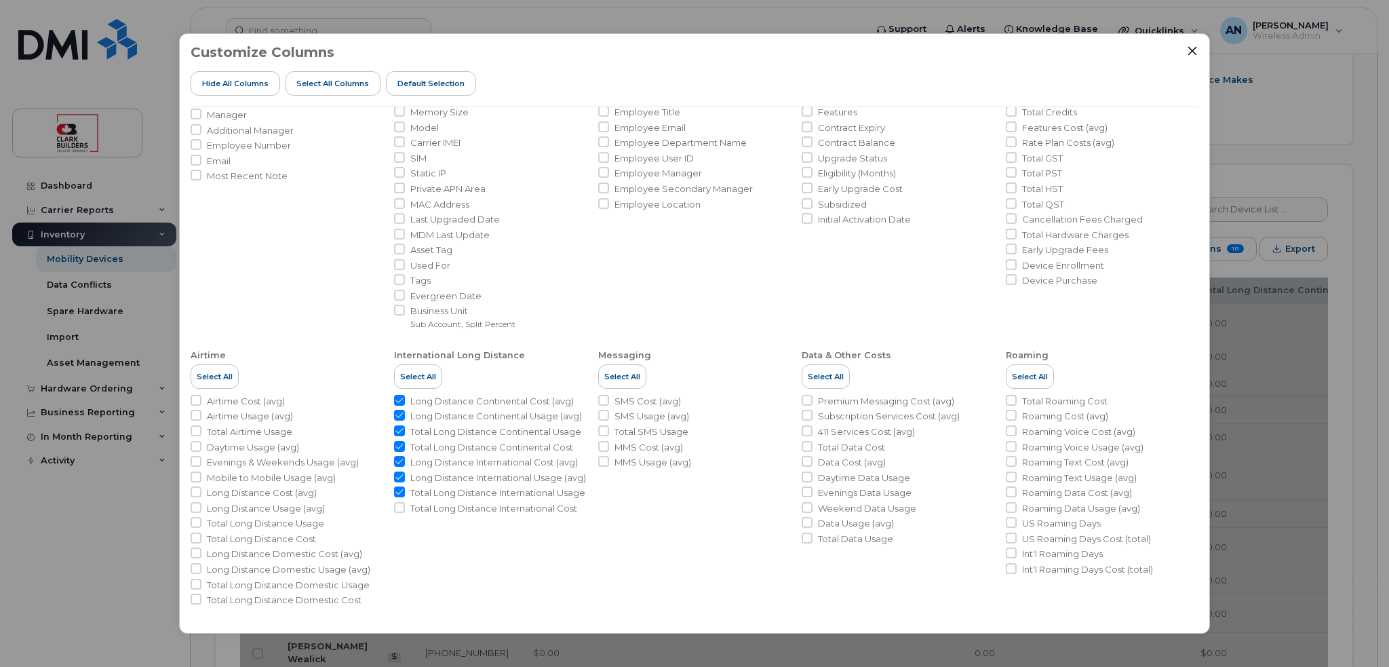
click at [487, 515] on span "Total Long Distance International Cost" at bounding box center [493, 508] width 167 height 13
click at [405, 513] on input "Total Long Distance International Cost" at bounding box center [399, 507] width 11 height 11
checkbox input "true"
click at [1195, 48] on icon "Close" at bounding box center [1192, 51] width 9 height 9
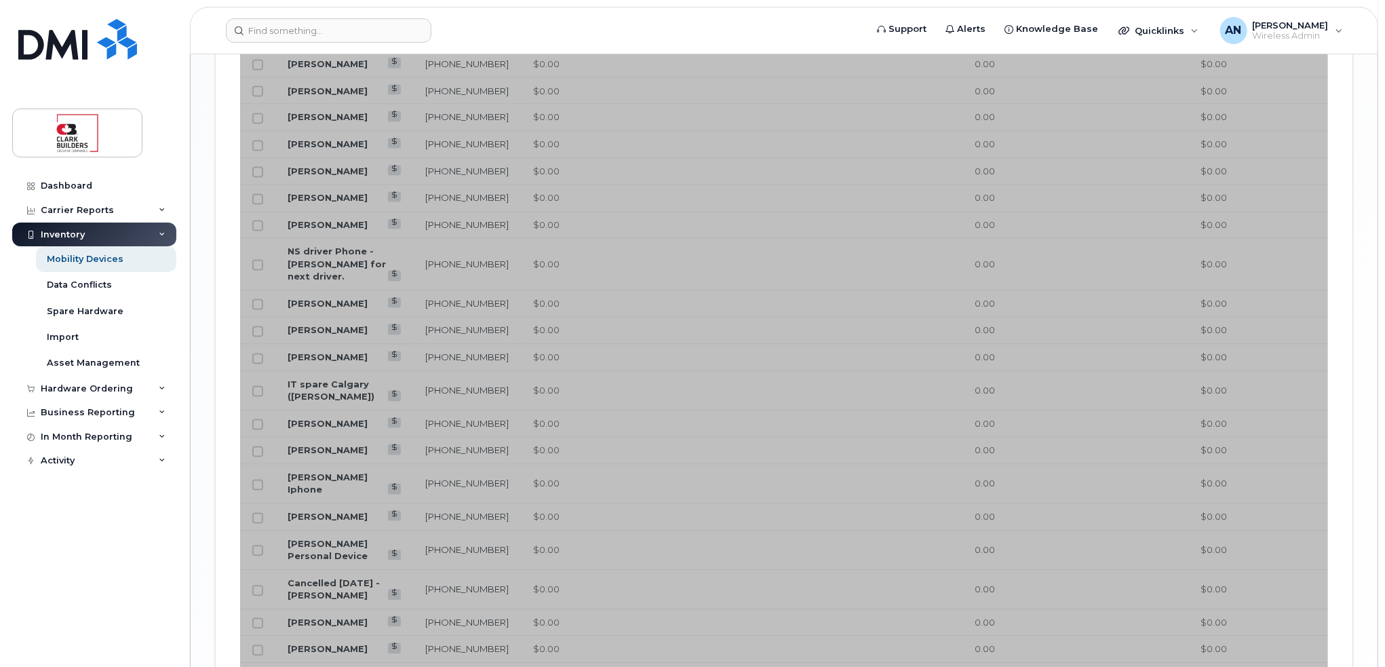
scroll to position [2652, 0]
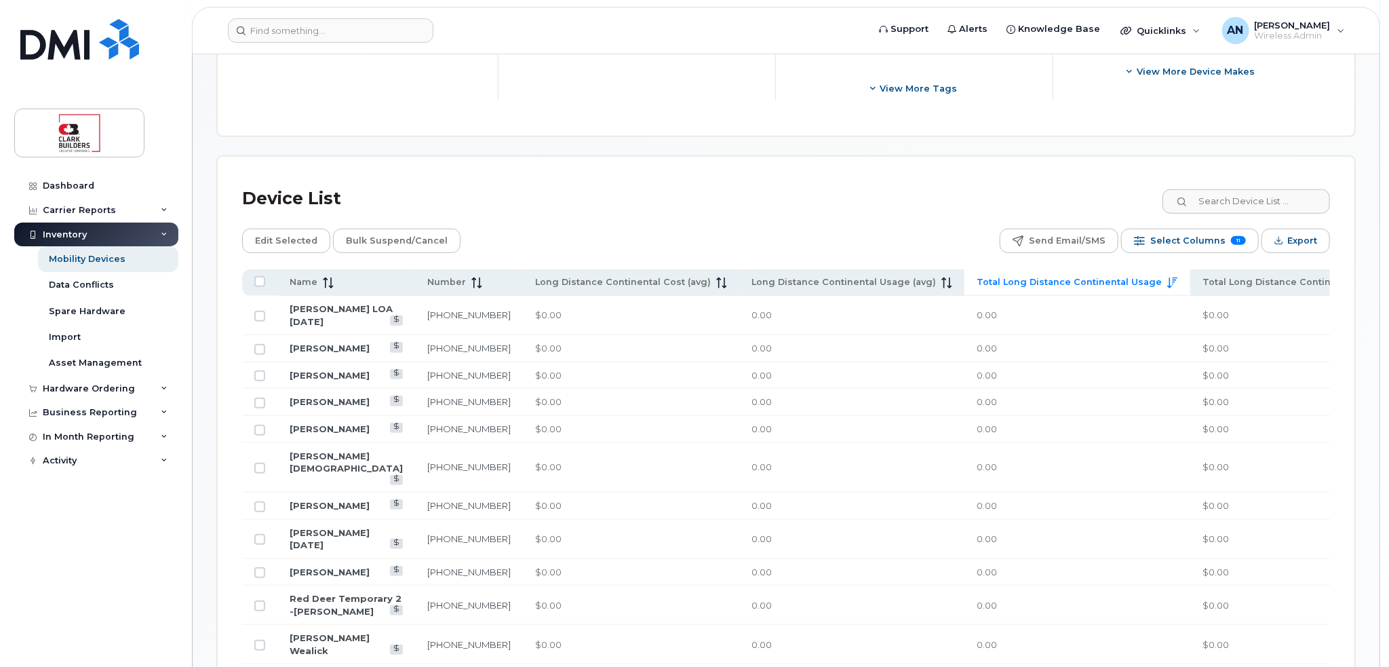
scroll to position [212, 0]
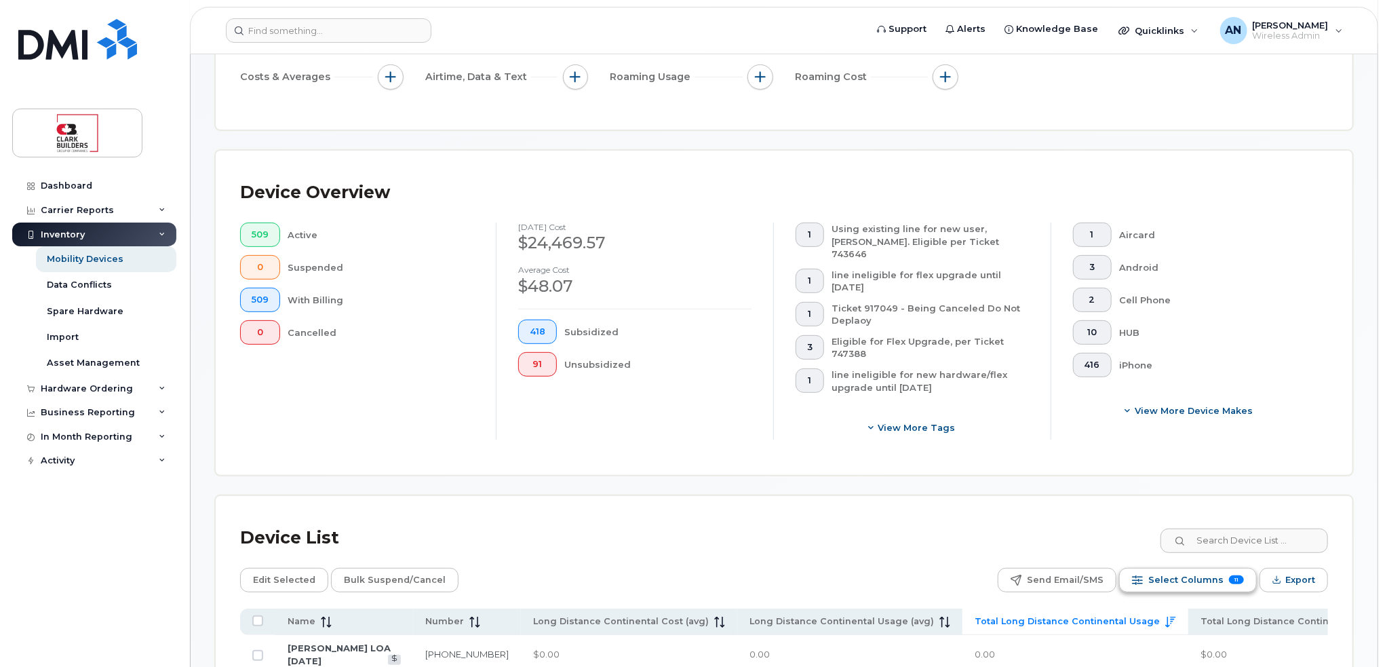
click at [1134, 568] on button "Select Columns 11" at bounding box center [1188, 580] width 138 height 24
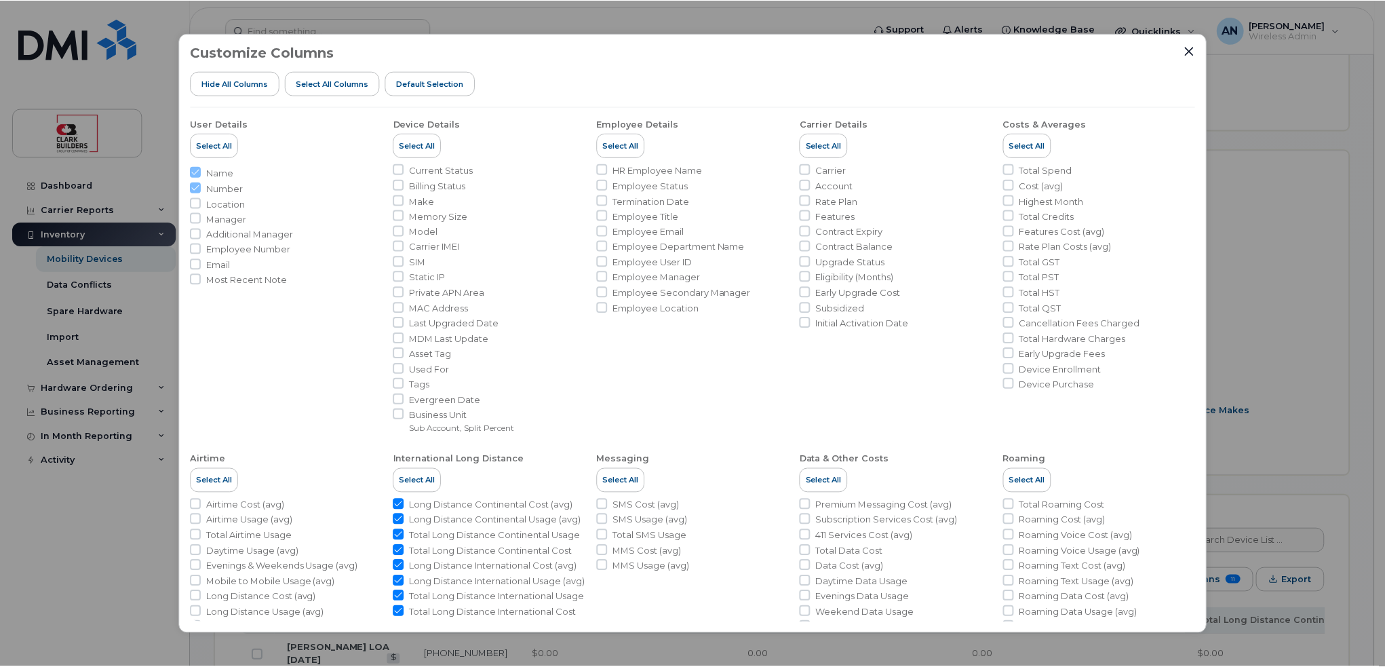
scroll to position [104, 0]
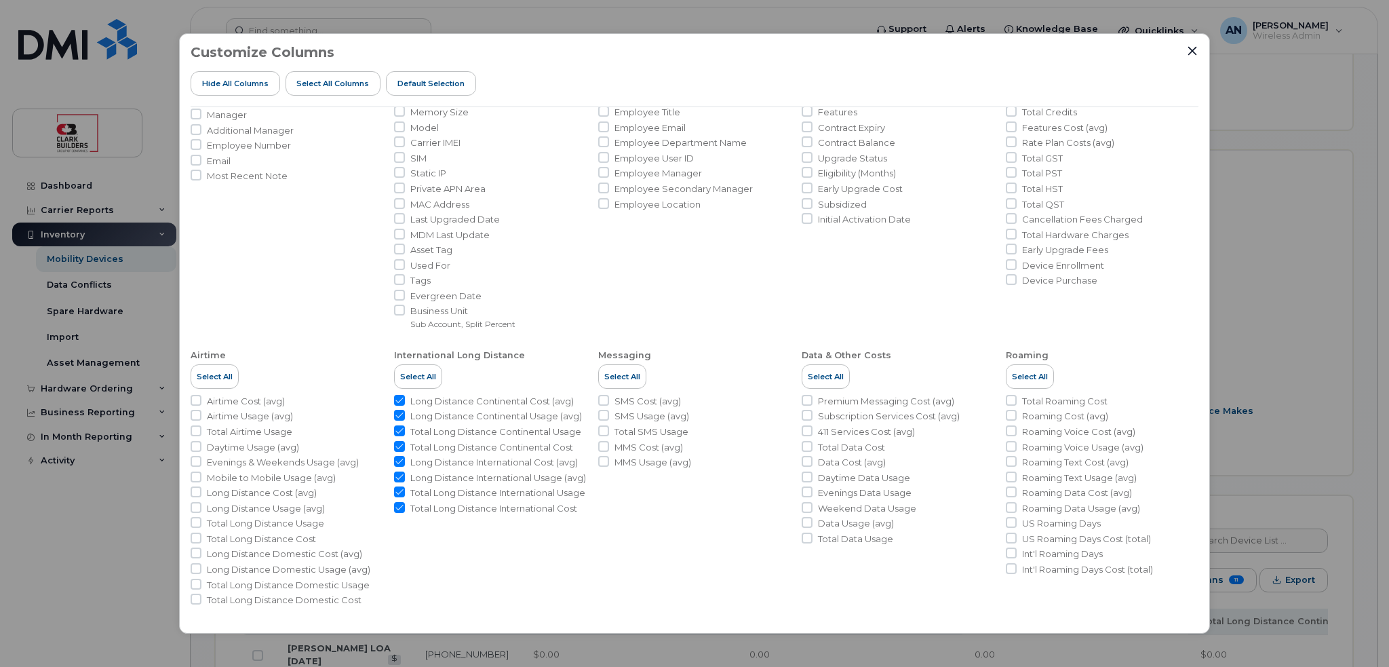
click at [413, 397] on span "Long Distance Continental Cost (avg)" at bounding box center [491, 401] width 163 height 13
click at [405, 397] on input "Long Distance Continental Cost (avg)" at bounding box center [399, 400] width 11 height 11
checkbox input "false"
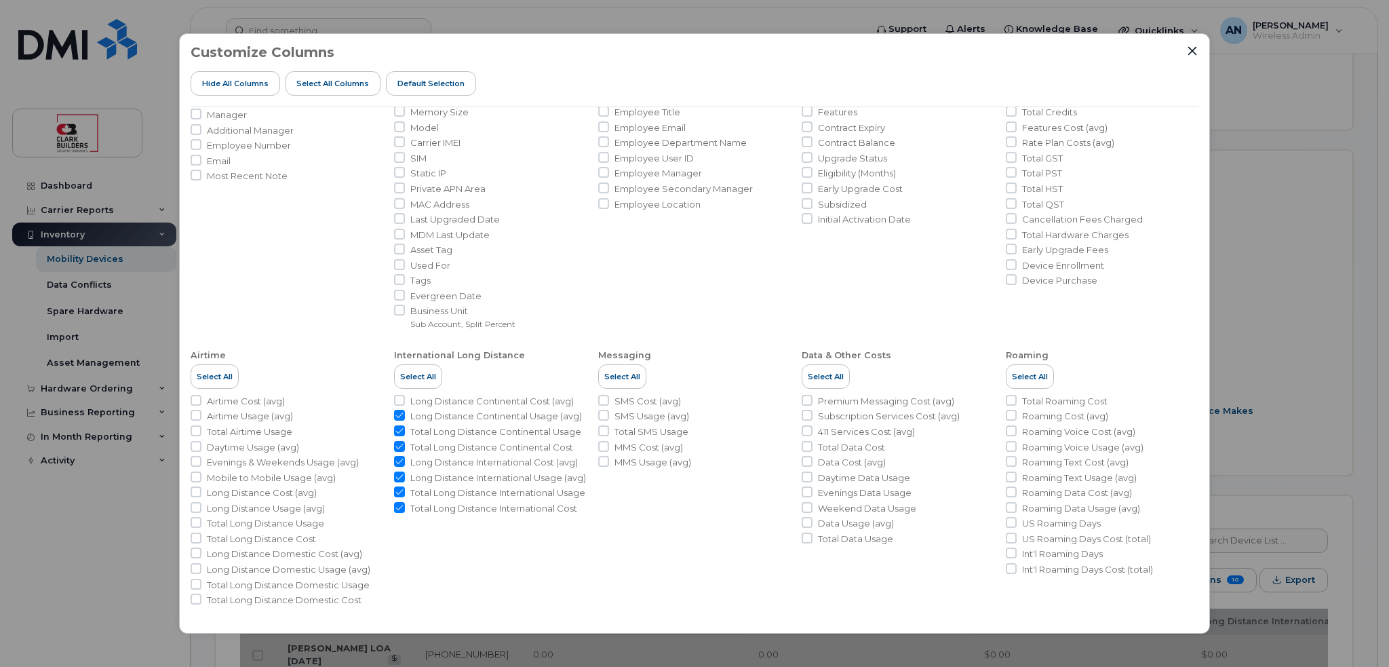
click at [410, 410] on span "Long Distance Continental Usage (avg)" at bounding box center [496, 416] width 172 height 13
click at [405, 410] on input "Long Distance Continental Usage (avg)" at bounding box center [399, 415] width 11 height 11
checkbox input "false"
drag, startPoint x: 412, startPoint y: 429, endPoint x: 413, endPoint y: 447, distance: 18.4
click at [412, 429] on span "Total Long Distance Continental Usage" at bounding box center [495, 431] width 171 height 13
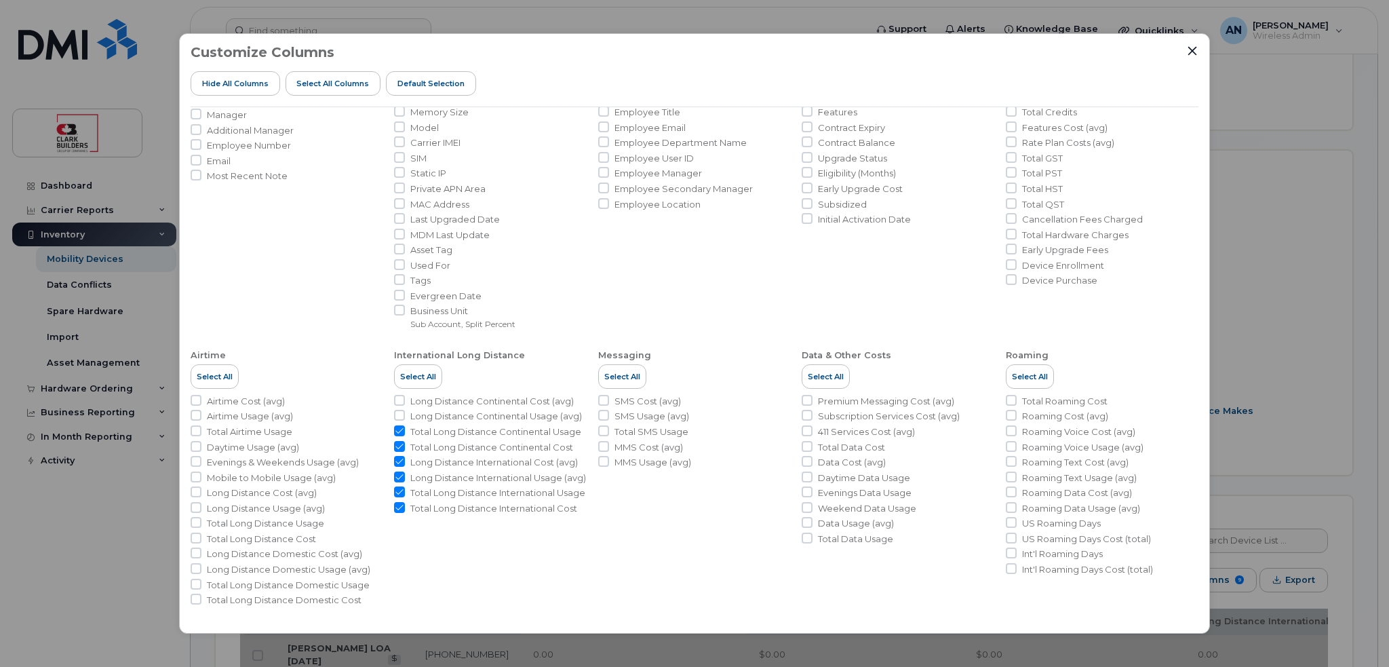
click at [405, 429] on input "Total Long Distance Continental Usage" at bounding box center [399, 430] width 11 height 11
checkbox input "false"
click at [412, 444] on span "Total Long Distance Continental Cost" at bounding box center [491, 447] width 163 height 13
click at [405, 444] on input "Total Long Distance Continental Cost" at bounding box center [399, 446] width 11 height 11
checkbox input "false"
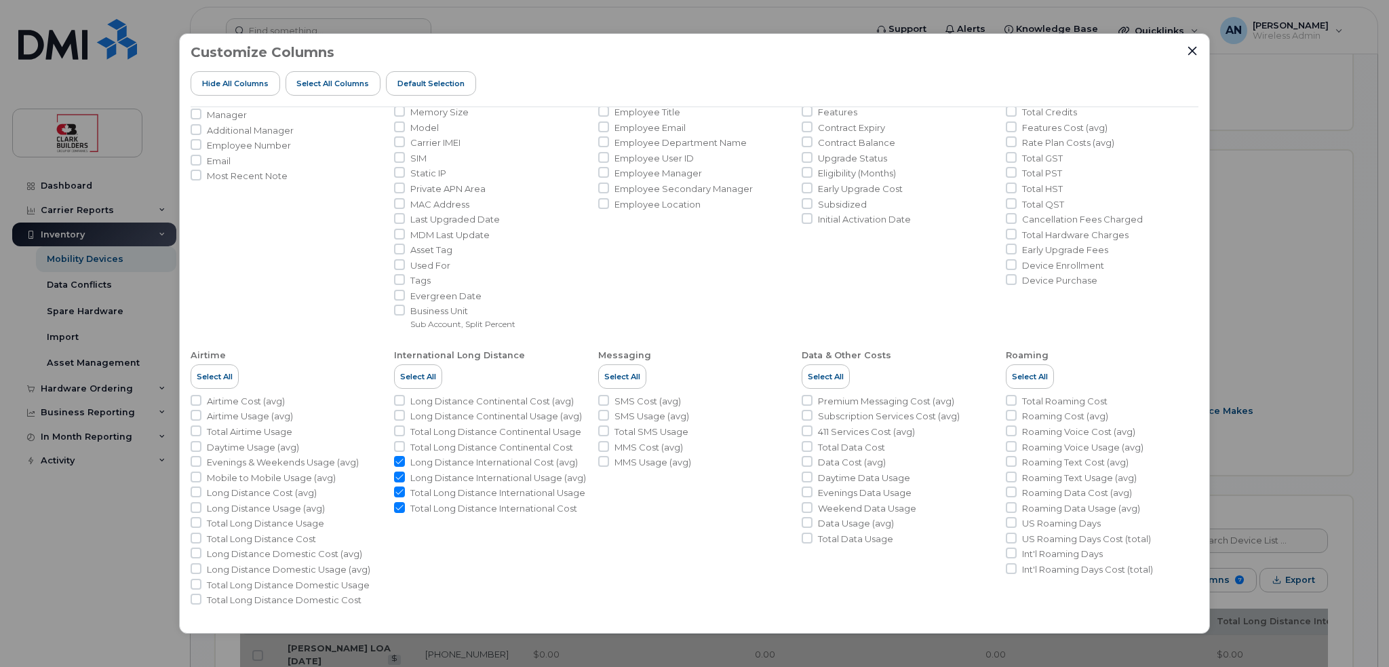
click at [415, 462] on span "Long Distance International Cost (avg)" at bounding box center [493, 462] width 167 height 13
click at [405, 462] on input "Long Distance International Cost (avg)" at bounding box center [399, 461] width 11 height 11
checkbox input "false"
click at [417, 477] on span "Long Distance International Usage (avg)" at bounding box center [498, 477] width 176 height 13
click at [405, 477] on input "Long Distance International Usage (avg)" at bounding box center [399, 476] width 11 height 11
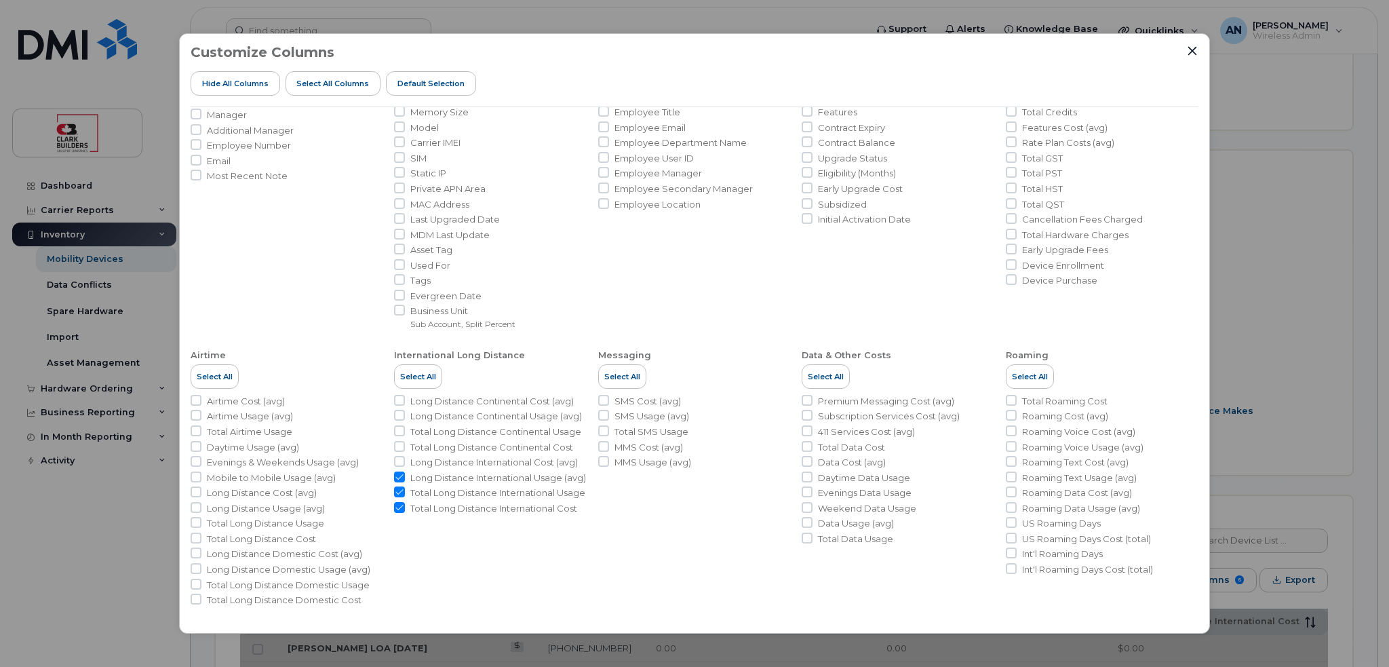
checkbox input "false"
click at [421, 499] on span "Total Long Distance International Usage" at bounding box center [497, 492] width 175 height 13
click at [405, 497] on input "Total Long Distance International Usage" at bounding box center [399, 491] width 11 height 11
checkbox input "false"
click at [420, 515] on ul "Long Distance Continental Cost (avg) Long Distance Continental Usage (avg) Tota…" at bounding box center [490, 455] width 193 height 120
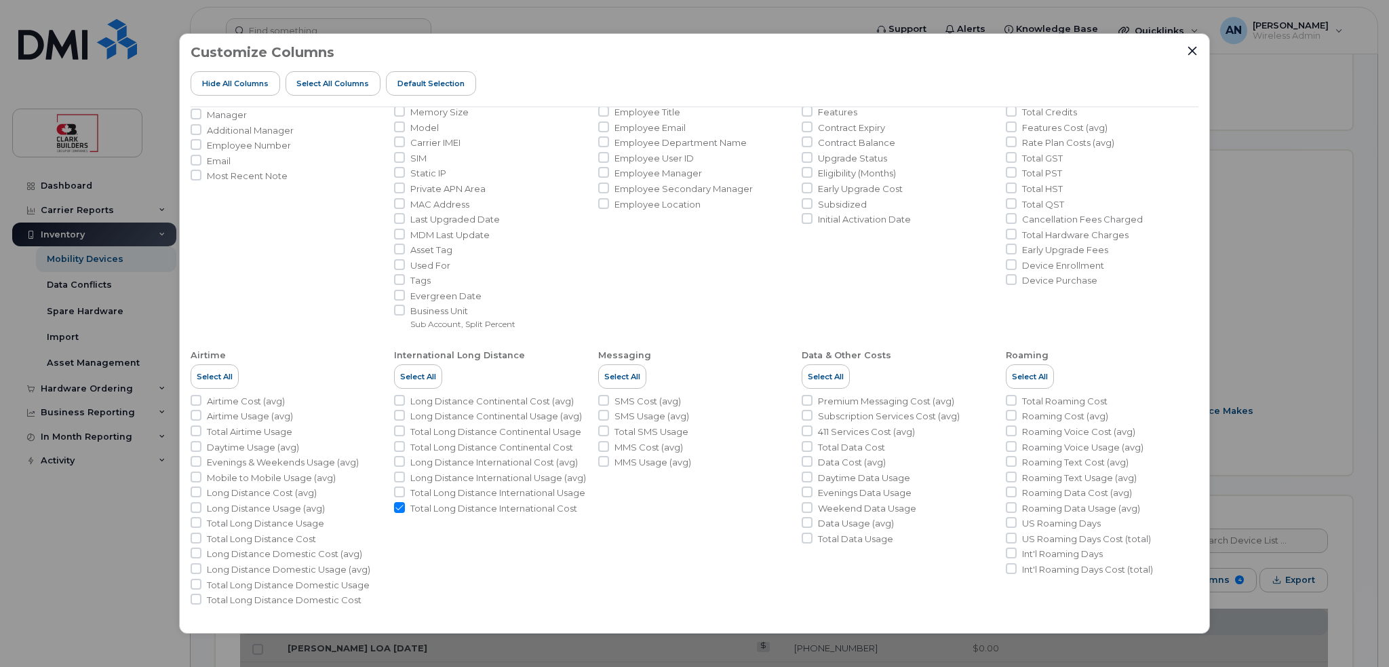
click at [418, 515] on span "Total Long Distance International Cost" at bounding box center [493, 508] width 167 height 13
click at [405, 513] on input "Total Long Distance International Cost" at bounding box center [399, 507] width 11 height 11
checkbox input "false"
click at [1191, 56] on button "Close" at bounding box center [1192, 51] width 12 height 12
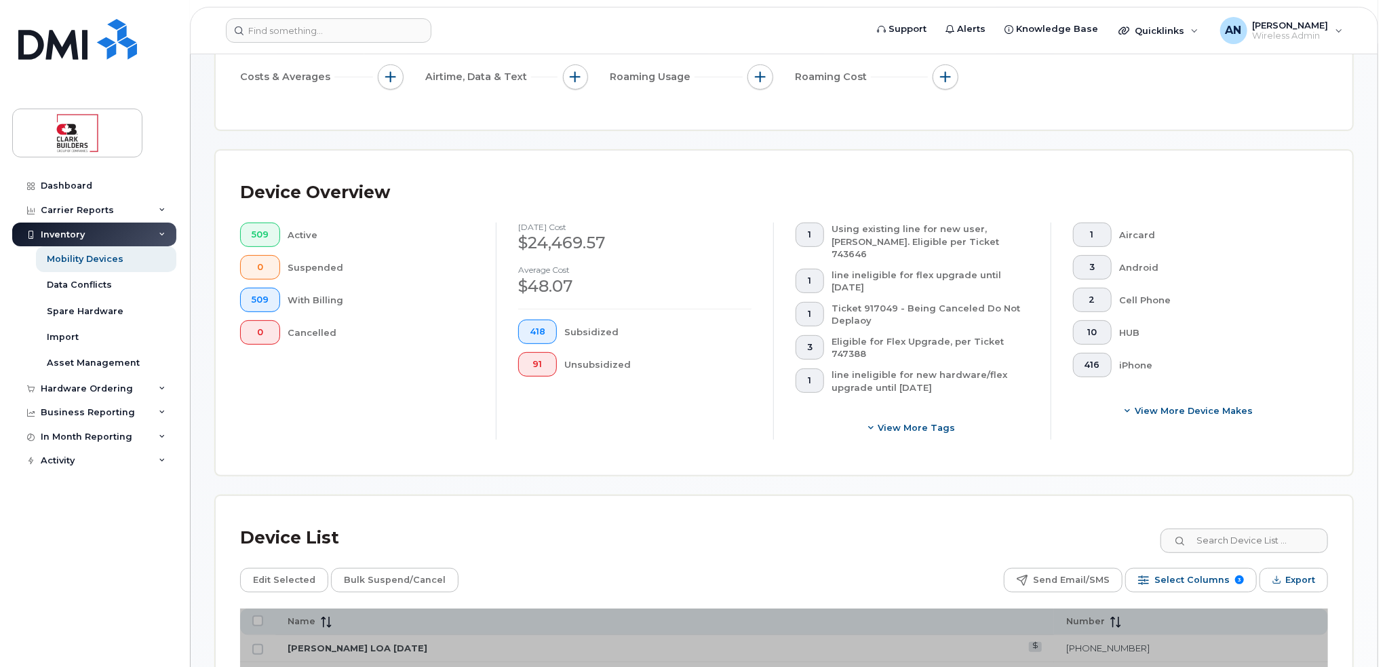
scroll to position [415, 0]
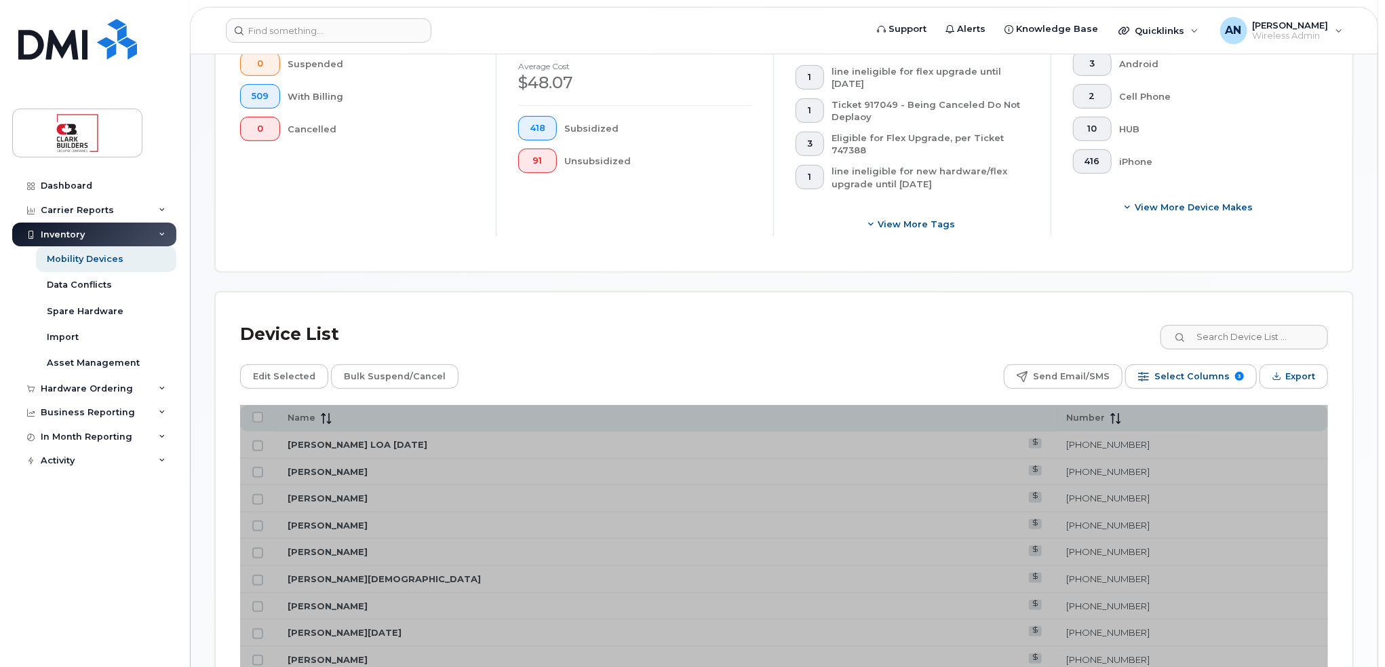
click at [1232, 186] on div "1 Aircard 3 Android 2 Cell Phone 10 HUB 416 iPhone View More Device Makes" at bounding box center [1188, 127] width 277 height 217
click at [819, 317] on div "Device List" at bounding box center [784, 334] width 1088 height 35
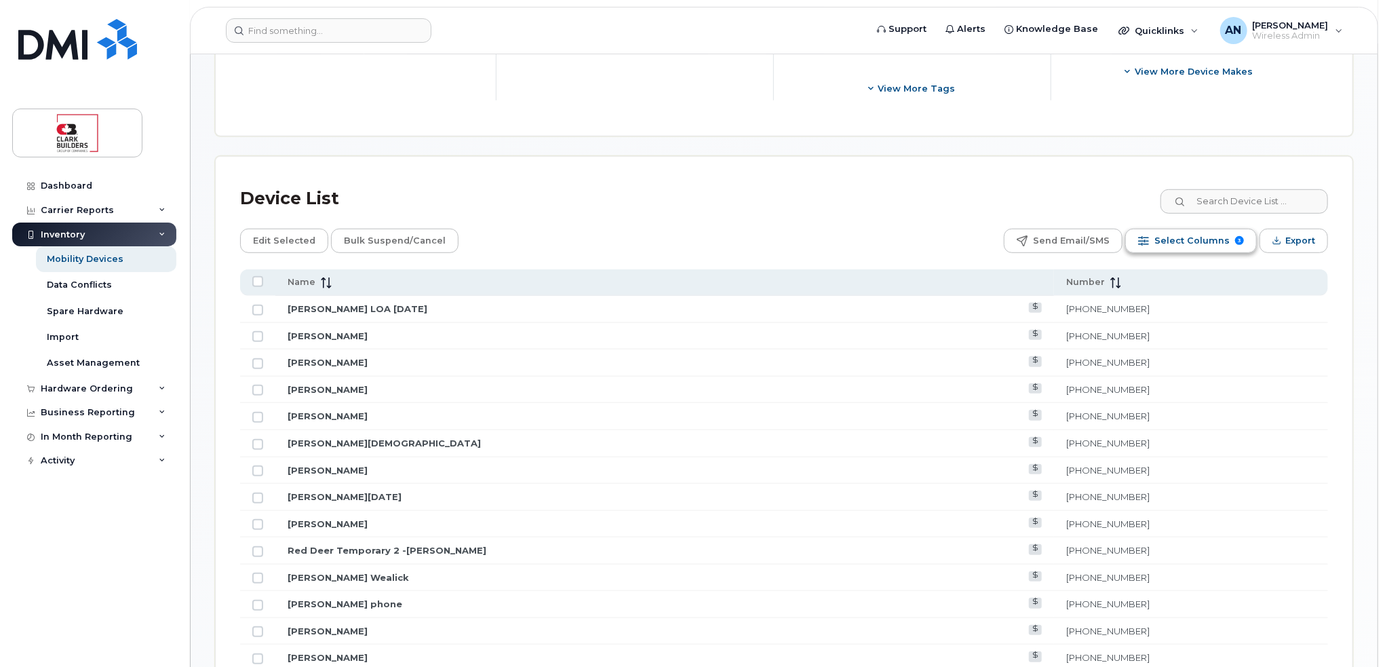
click at [1182, 231] on span "Select Columns" at bounding box center [1191, 241] width 75 height 20
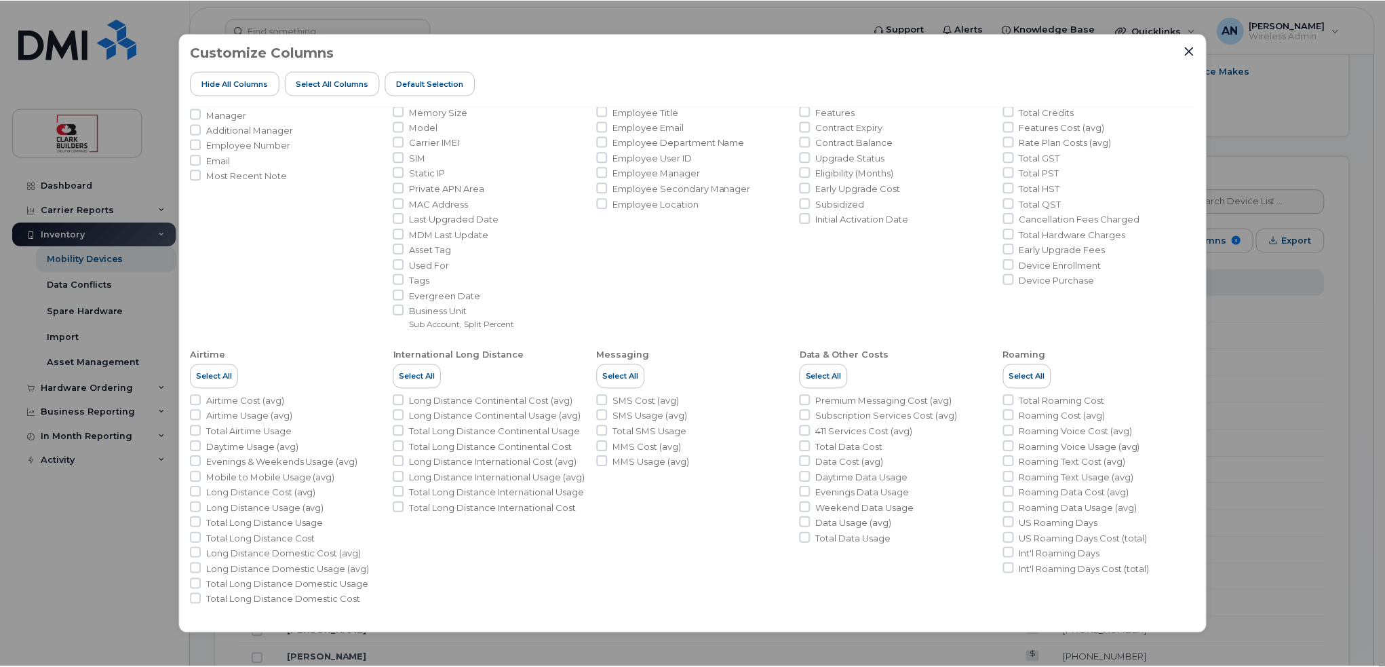
scroll to position [0, 0]
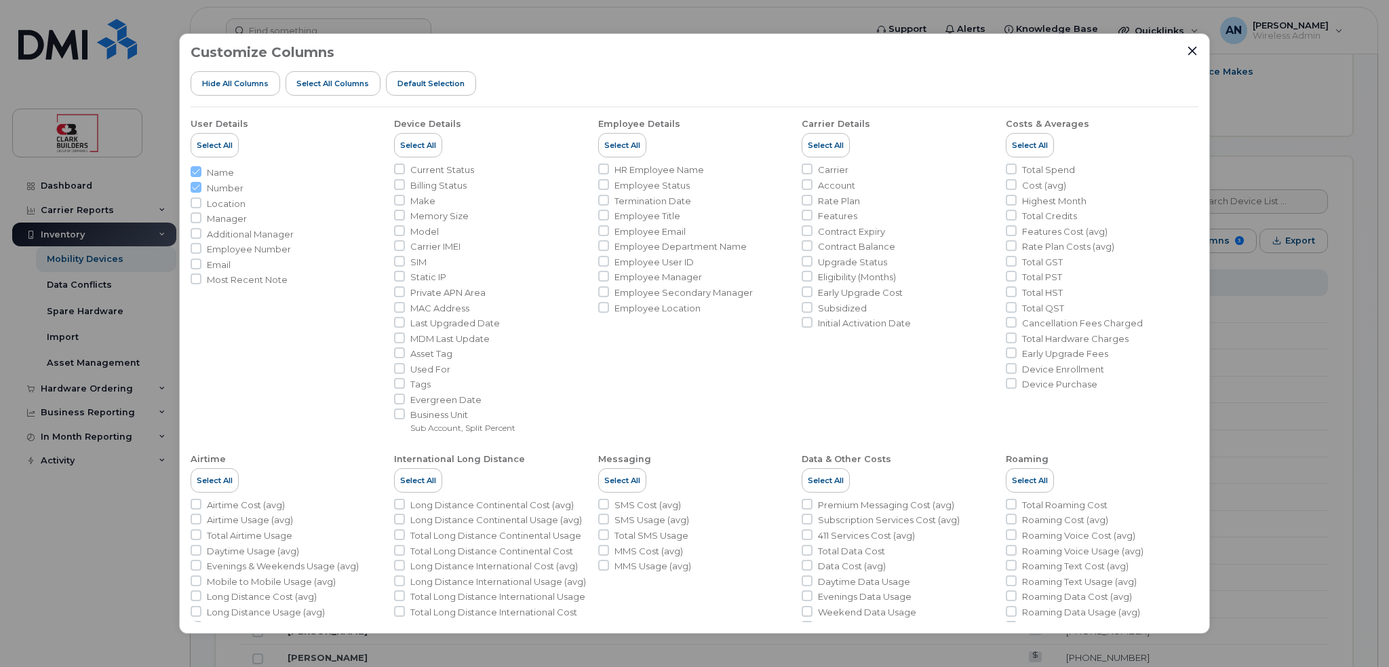
click at [1285, 420] on div "Customize Columns Hide All Columns Select all Columns Default Selection User De…" at bounding box center [694, 333] width 1389 height 667
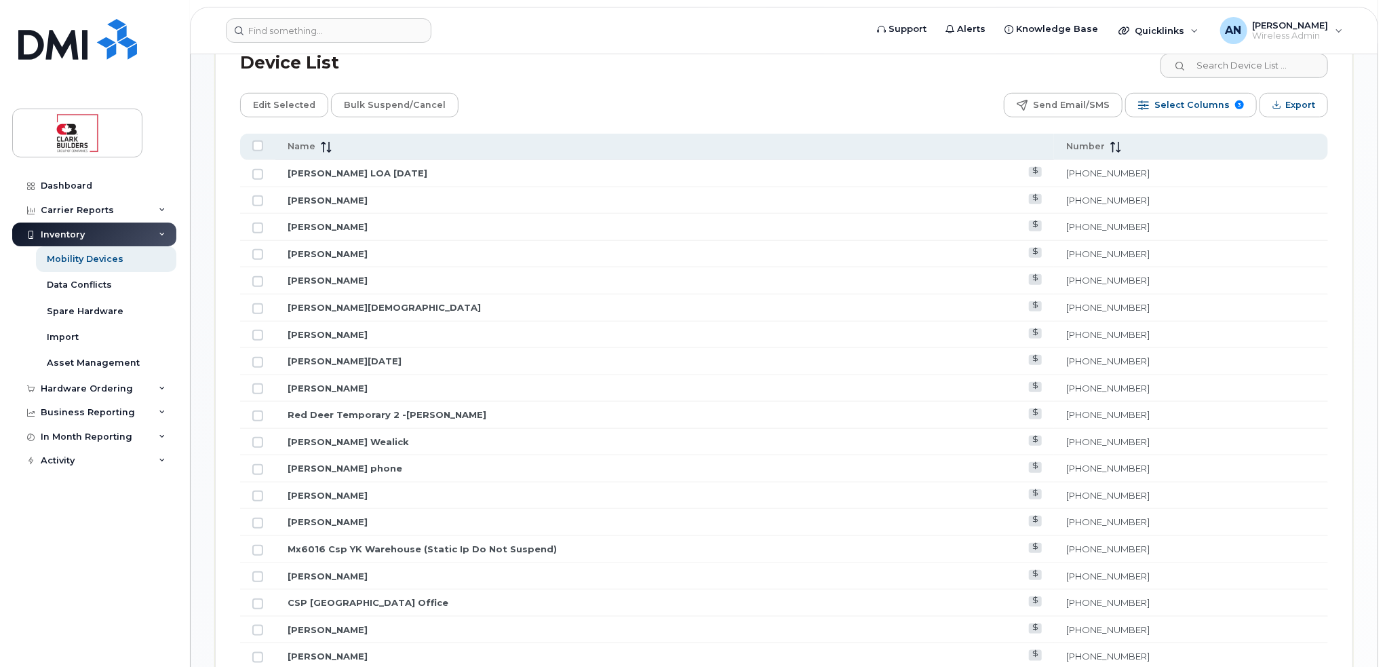
scroll to position [551, 0]
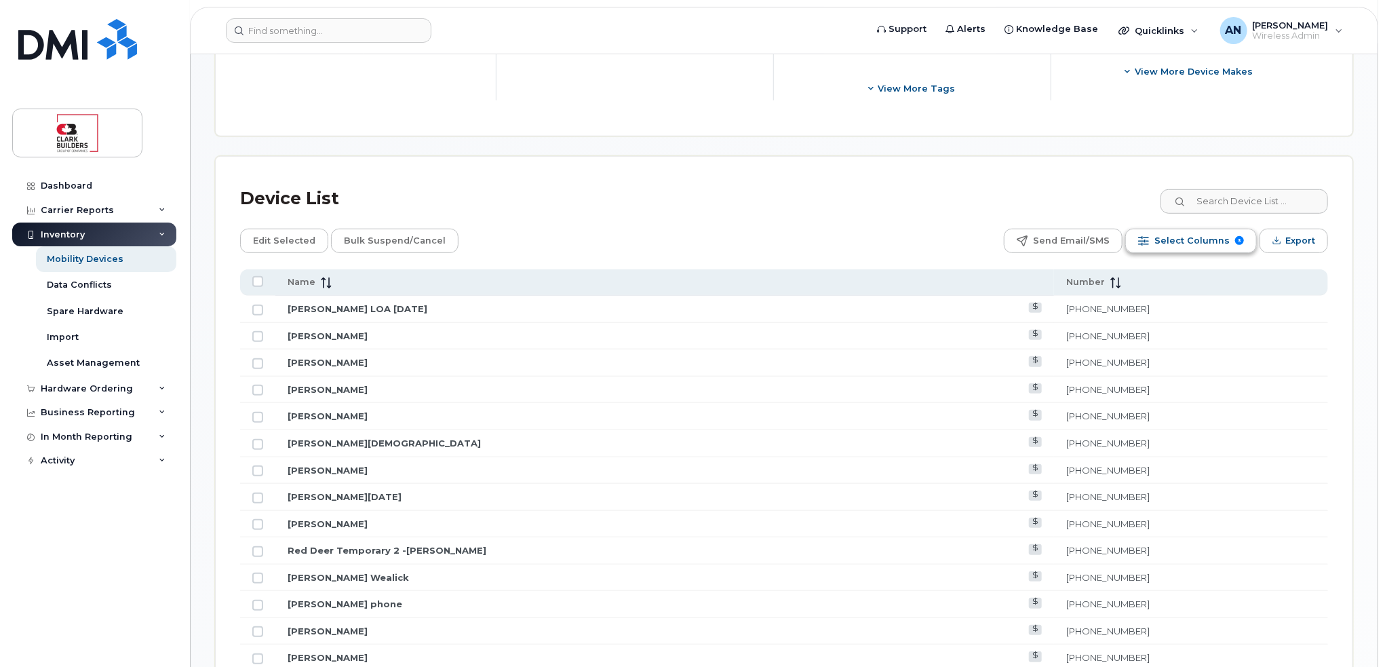
click at [1170, 231] on span "Select Columns" at bounding box center [1191, 241] width 75 height 20
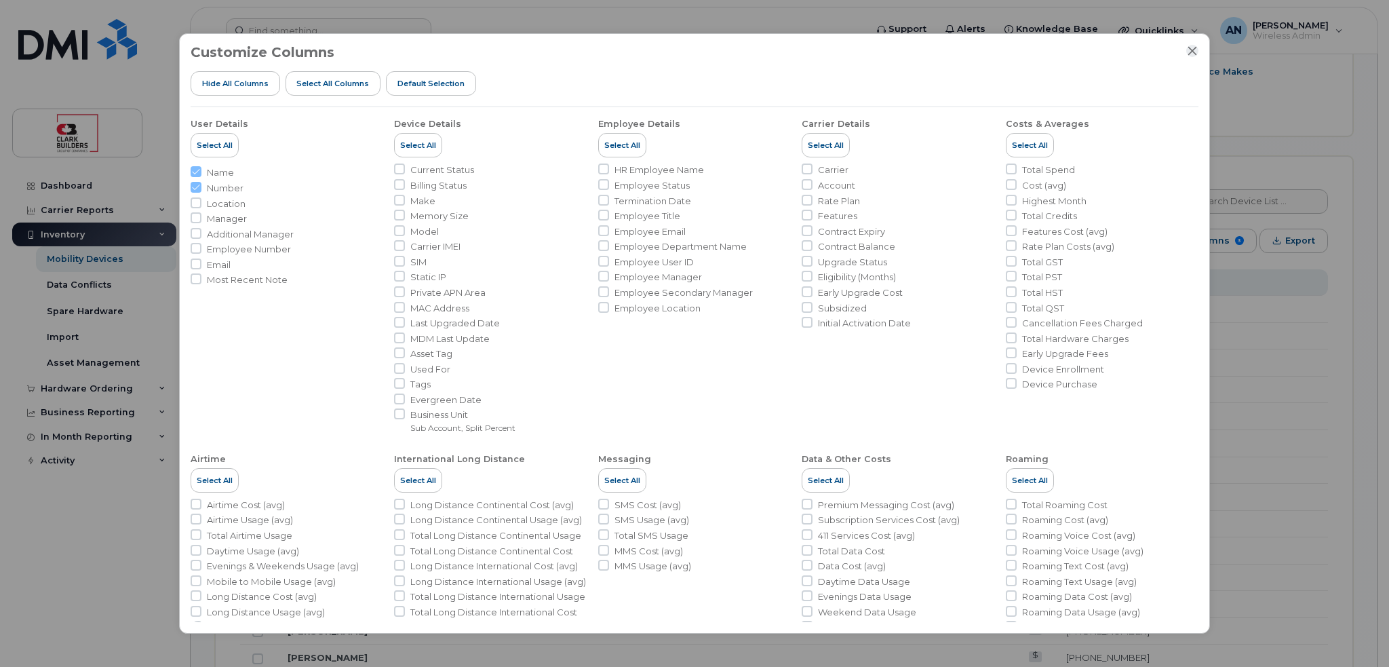
click at [1191, 52] on icon "Close" at bounding box center [1192, 51] width 9 height 9
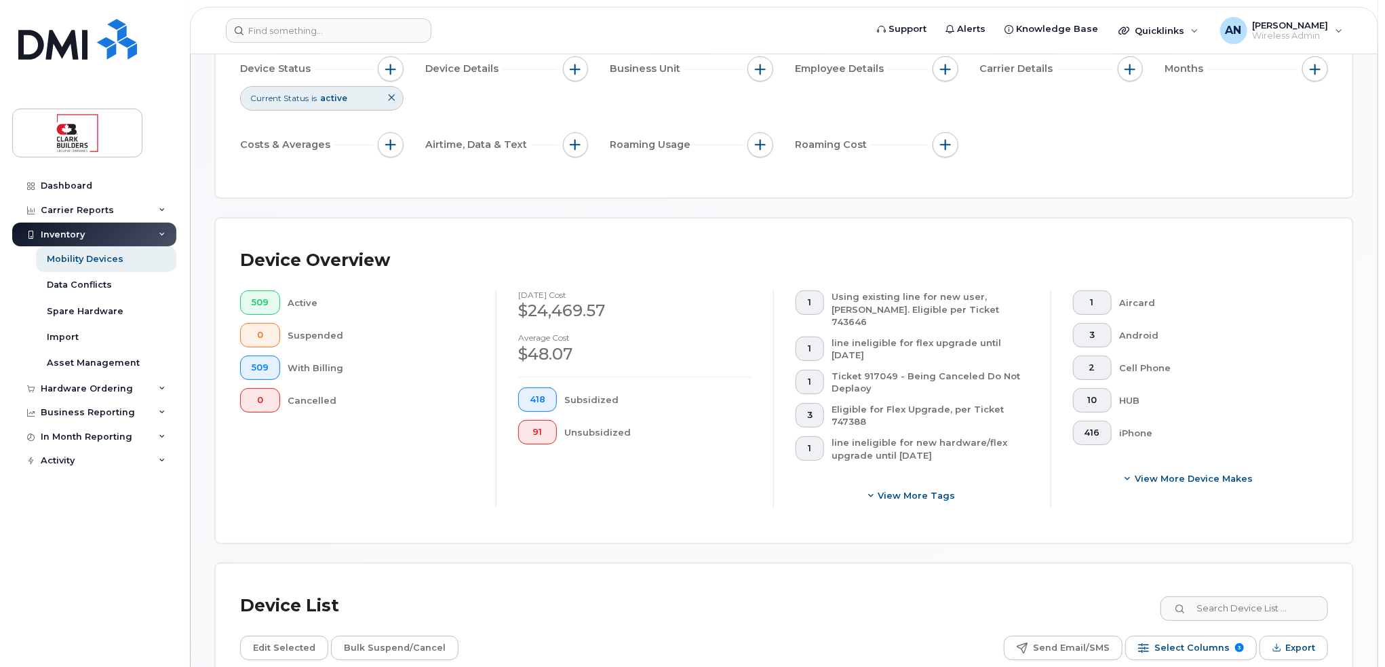
scroll to position [212, 0]
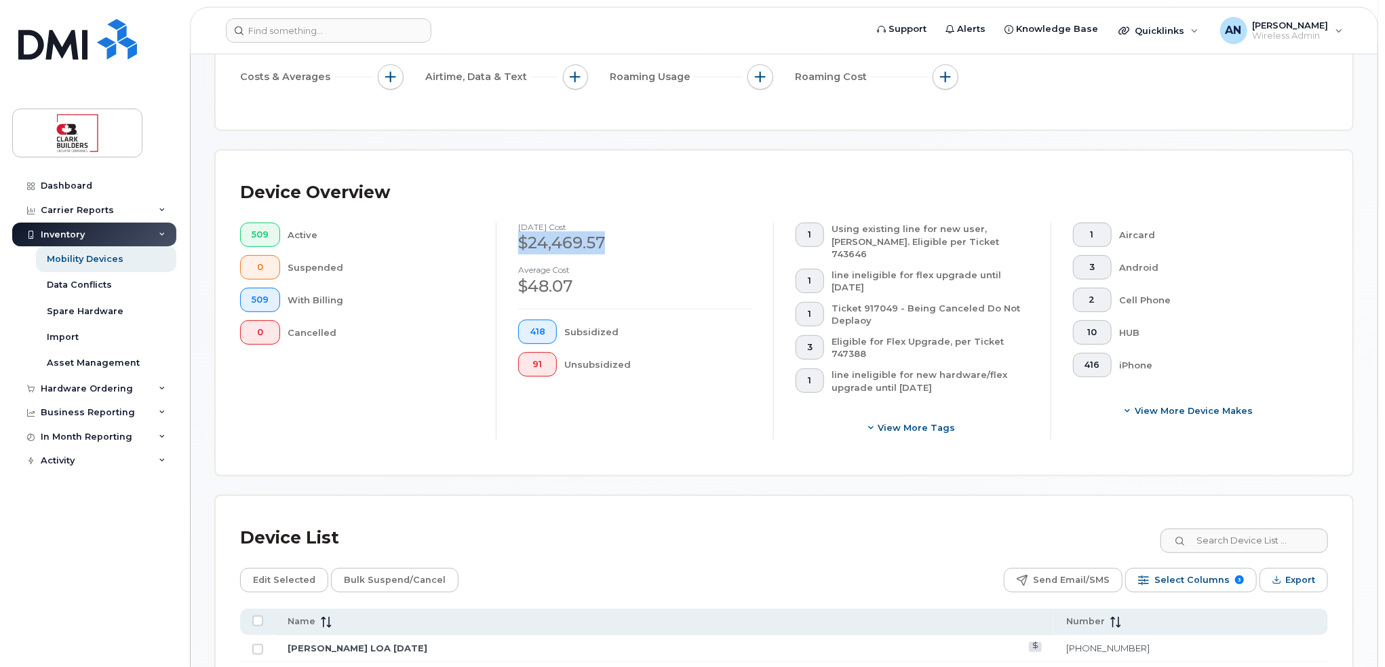
drag, startPoint x: 513, startPoint y: 242, endPoint x: 624, endPoint y: 243, distance: 111.9
click at [624, 243] on div "[DATE] cost $24,469.57 Average cost $48.07 418 Subsidized 91 Unsubsidized" at bounding box center [634, 330] width 277 height 217
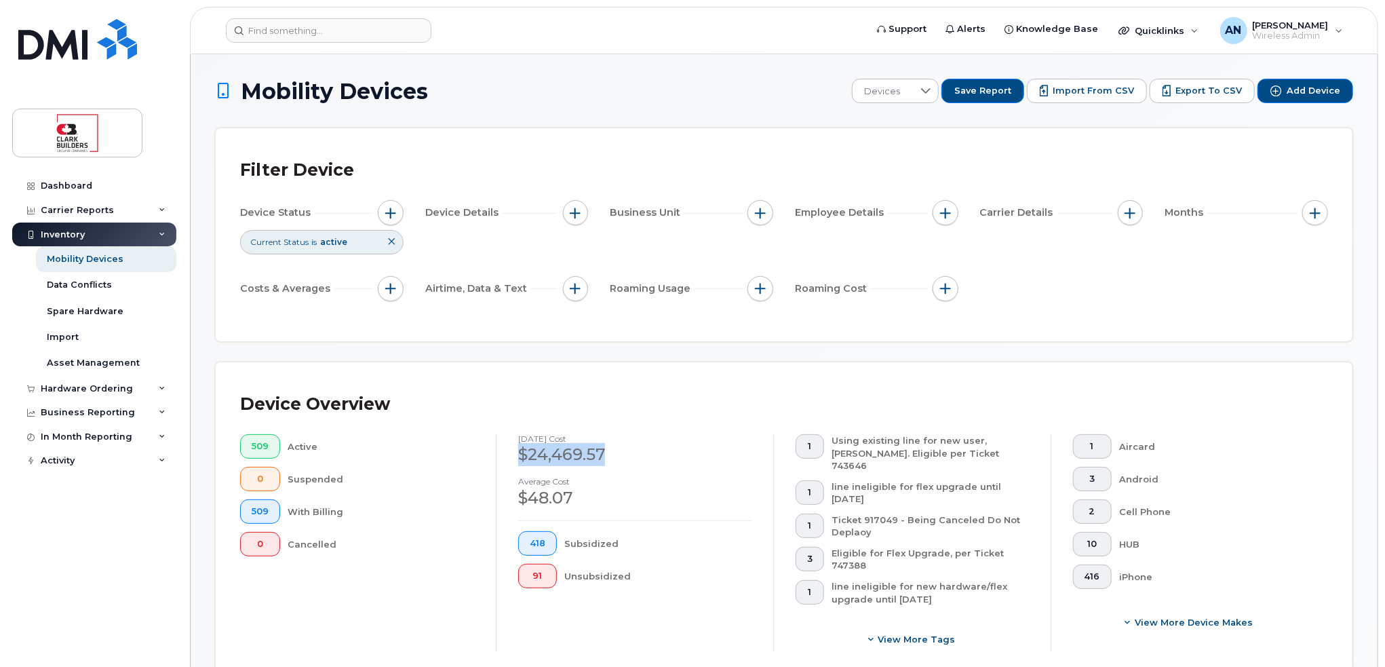
scroll to position [68, 0]
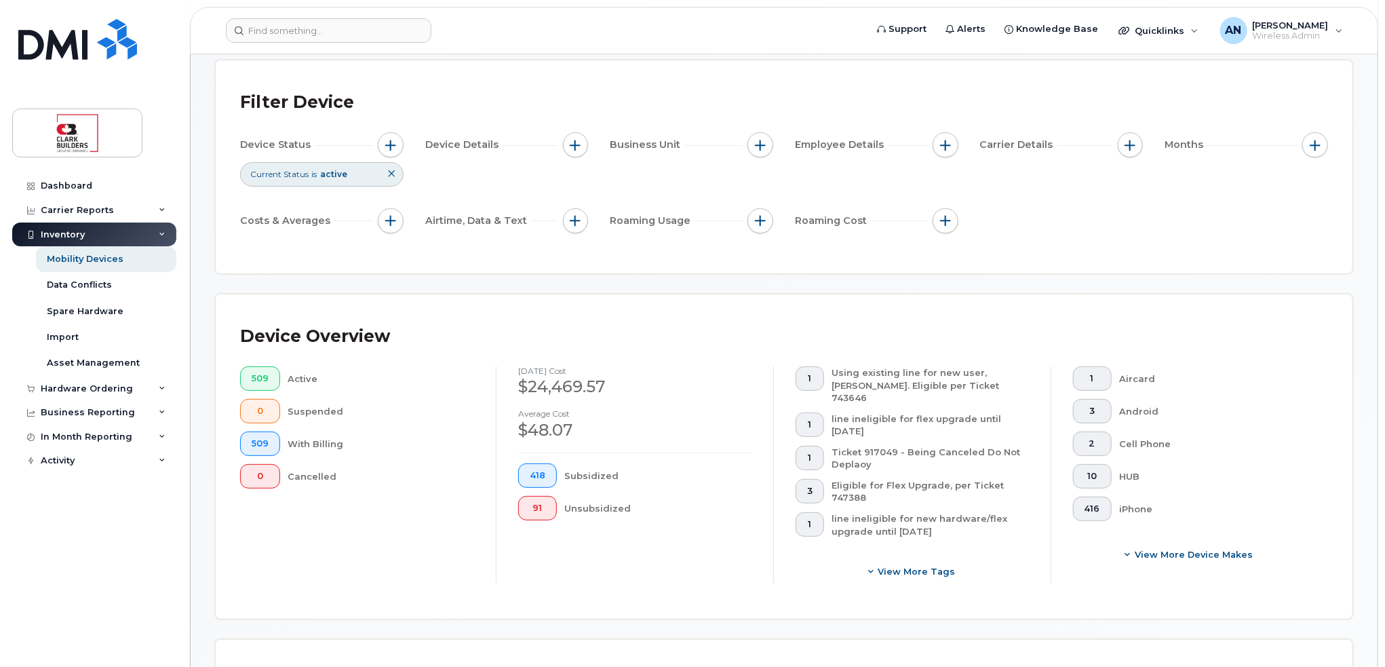
click at [1193, 231] on div "Device Status Current Status is active Device Details Business Unit Employee De…" at bounding box center [784, 185] width 1088 height 106
click at [172, 597] on div "Dashboard Carrier Reports Monthly Billing Data Daily Data Pooling Data Behavior…" at bounding box center [95, 410] width 167 height 473
